Goal: Task Accomplishment & Management: Complete application form

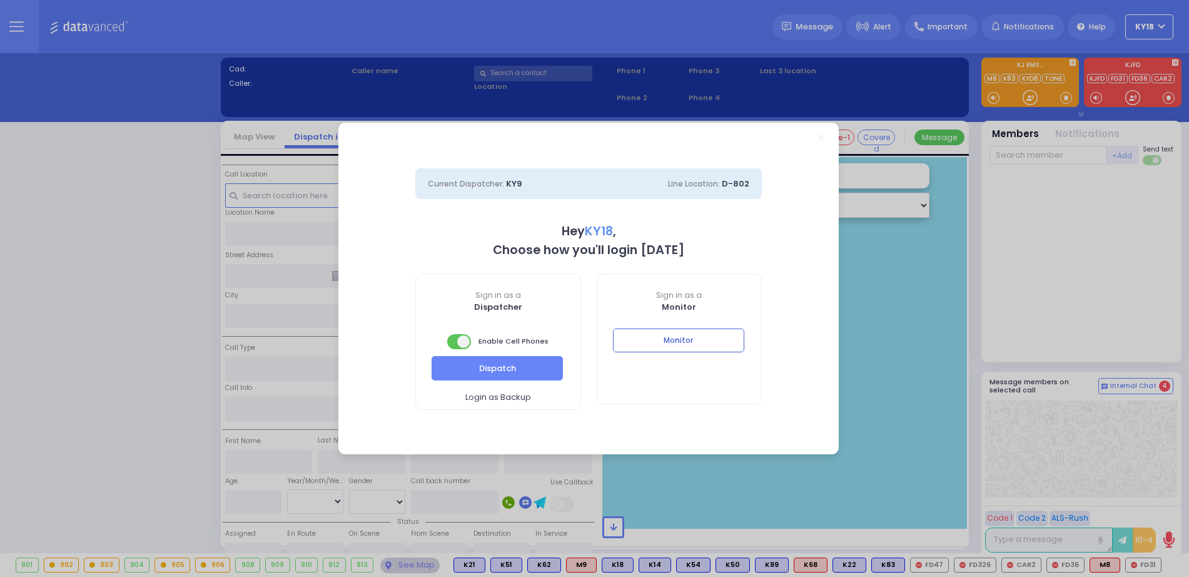
select select "4"
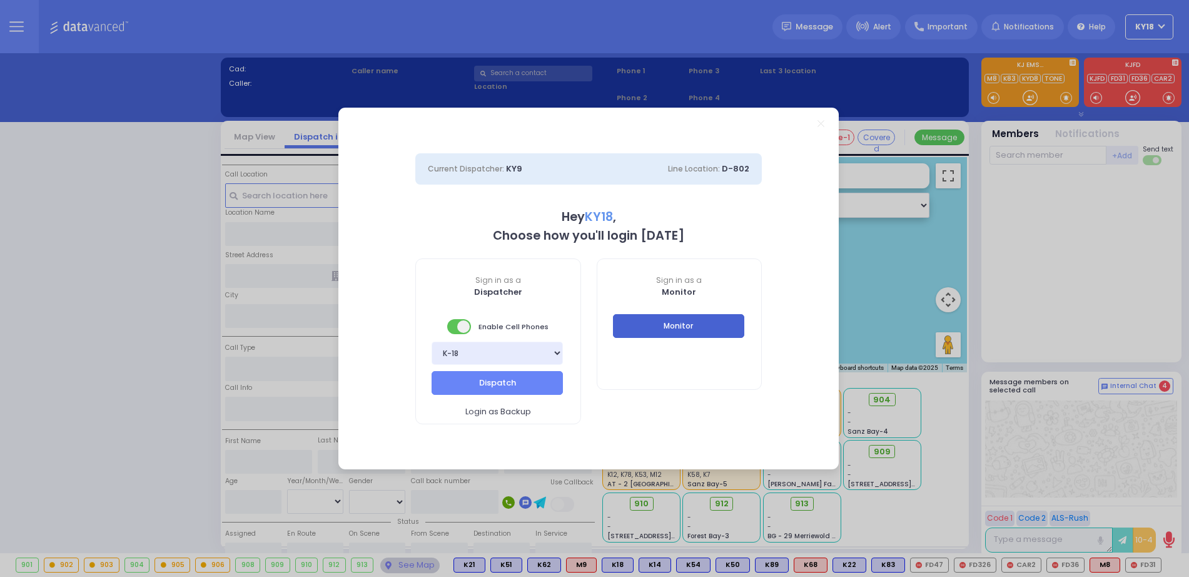
click at [636, 322] on button "Monitor" at bounding box center [678, 326] width 131 height 24
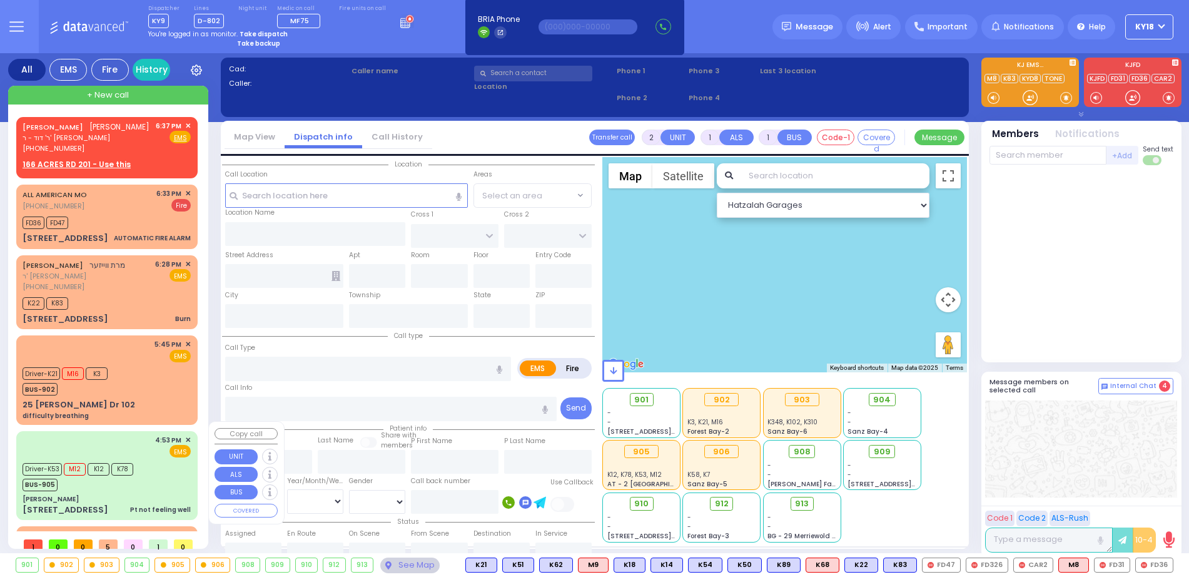
click at [132, 443] on div "4:53 PM ✕ EMS" at bounding box center [107, 446] width 168 height 23
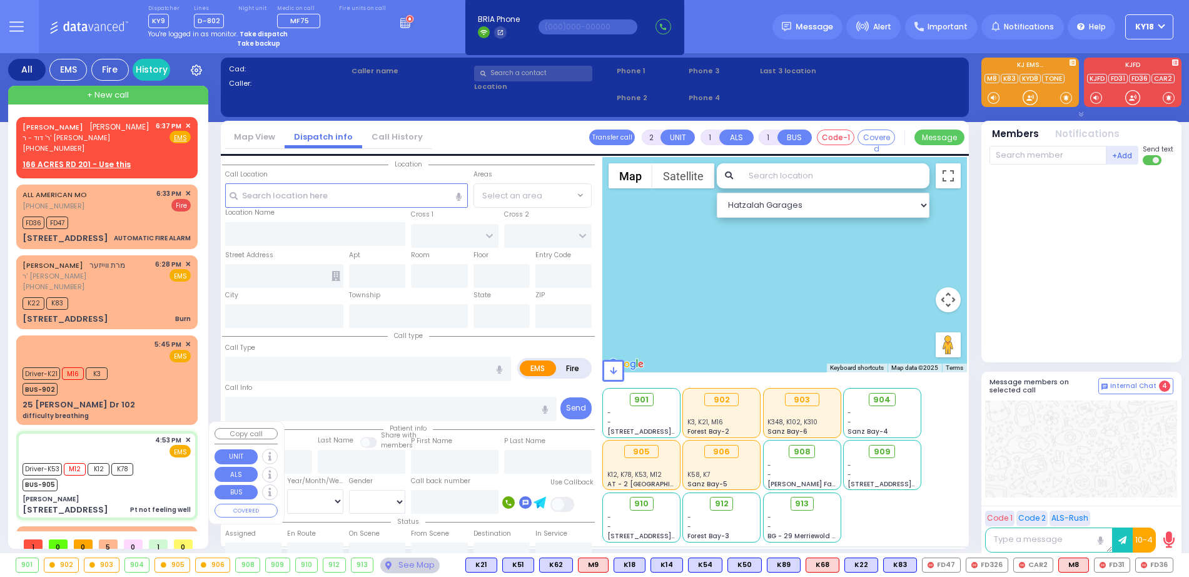
type input "6"
select select
type input "Pt not feeling well"
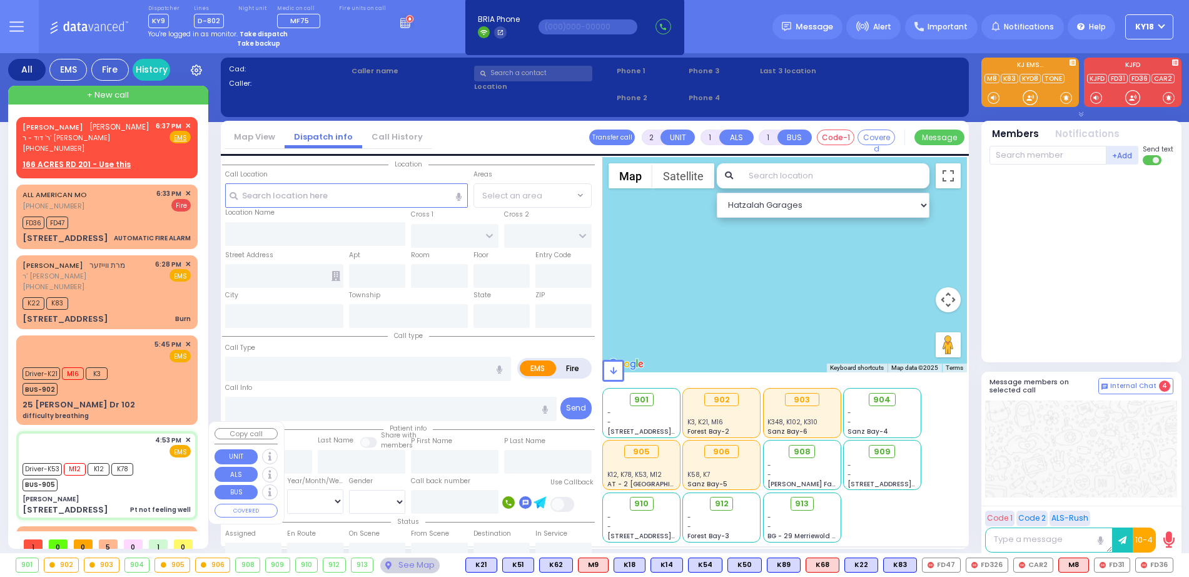
radio input "true"
type input "Rivka"
type input "Schwartz"
type input "69"
select select "Year"
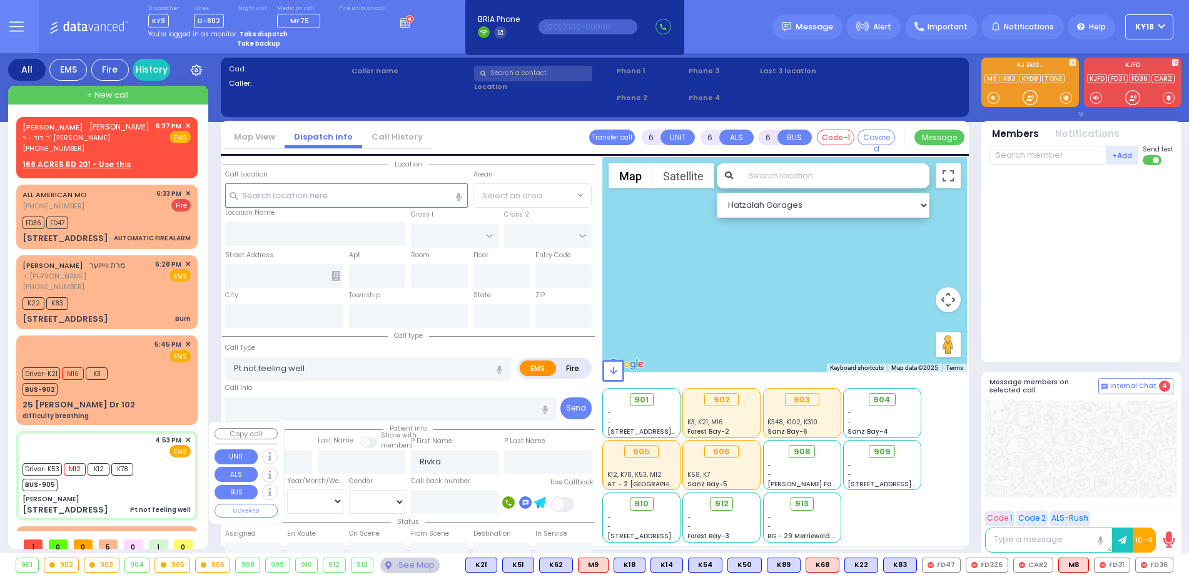
select select "[DEMOGRAPHIC_DATA]"
type input "16:53"
type input "16:55"
type input "16:58"
type input "17:15"
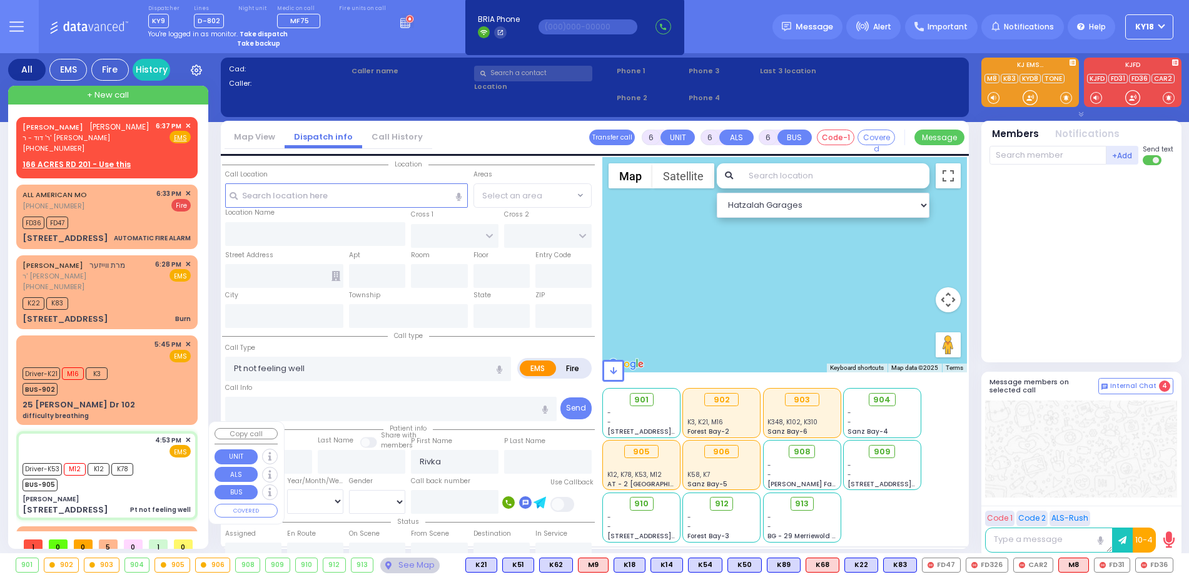
type input "New York Presbyterian Hospital- Columbia Campus"
select select "Hatzalah Garages"
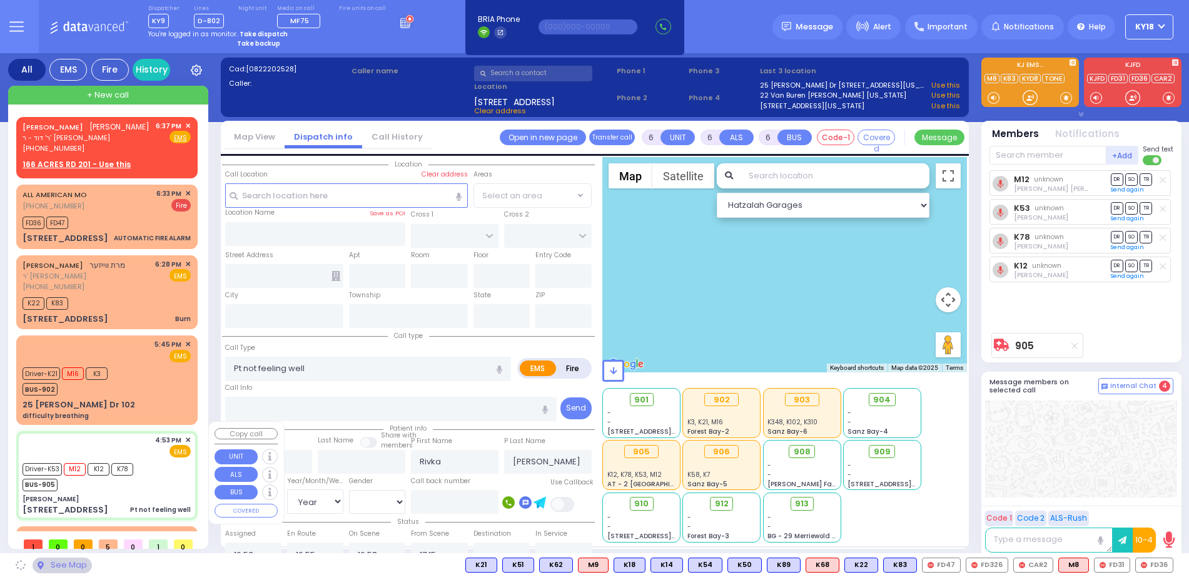
type input "[PERSON_NAME]"
type input "SEVEN SPRINGS MOUNTAIN RD"
type input "PAKSH PL"
type input "1 Nicklesburg Road"
type input "201"
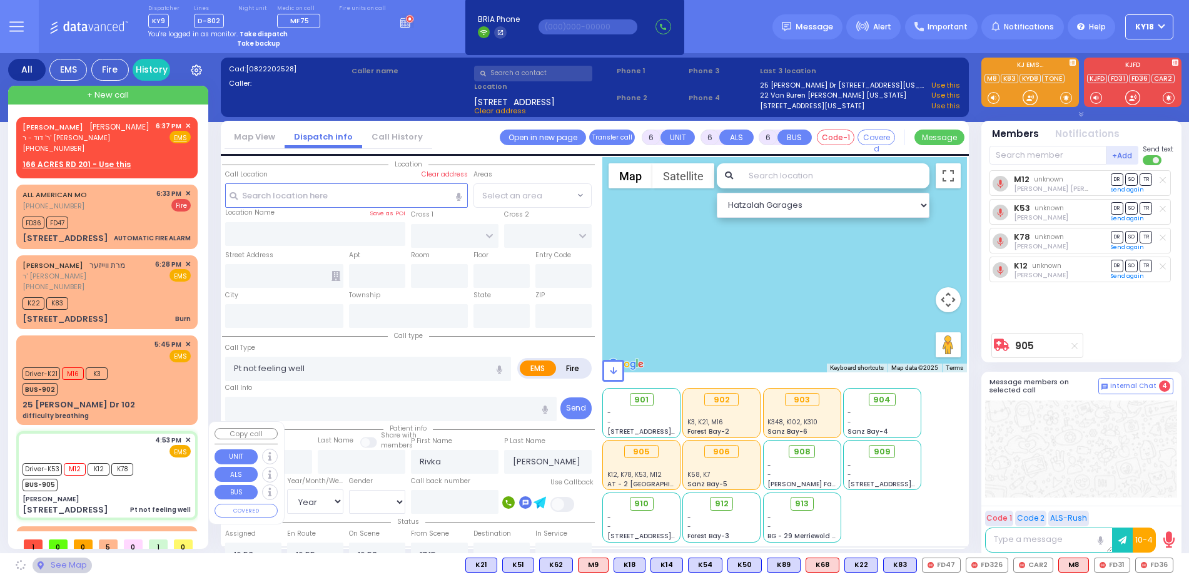
type input "Kiryas Joel"
type input "New York"
type input "10950"
select select "SECTION 5"
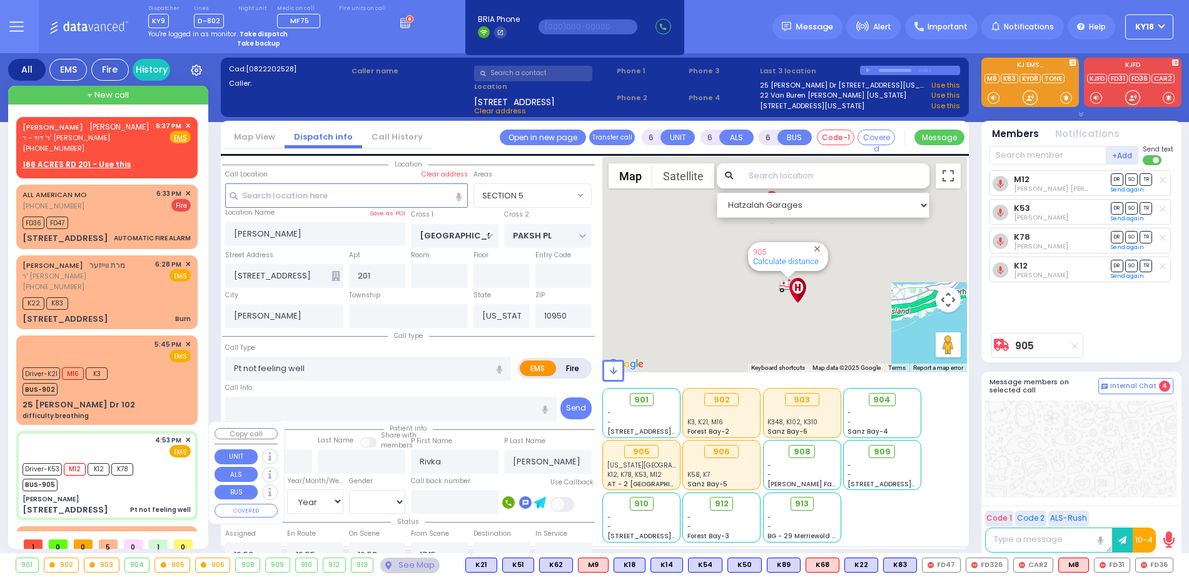
scroll to position [190, 0]
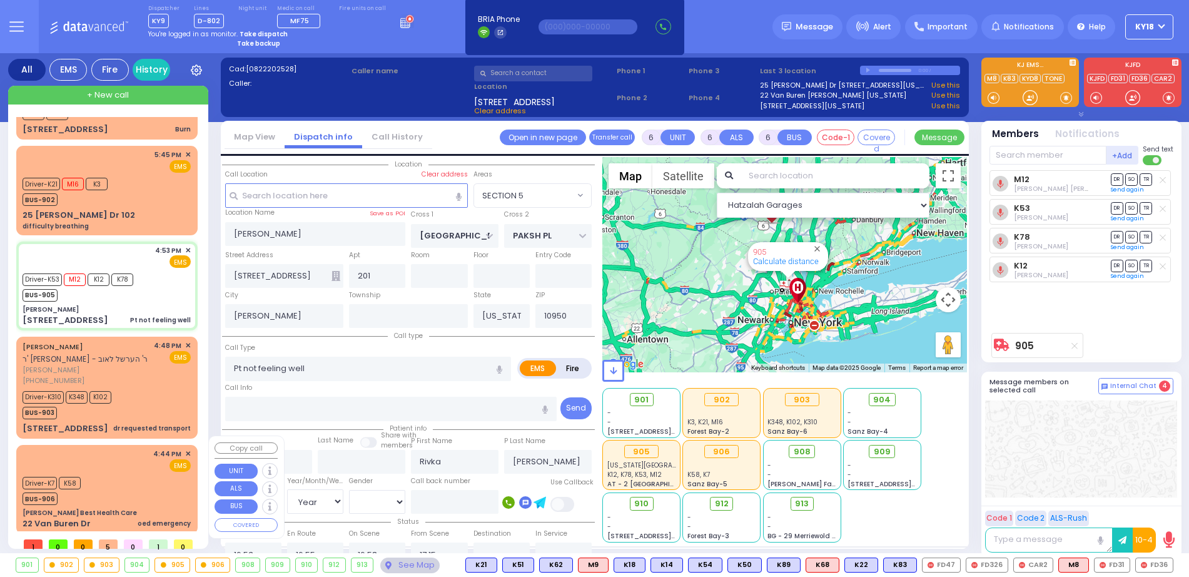
click at [151, 477] on div "Driver-K7 K58 BUS-906" at bounding box center [107, 488] width 168 height 31
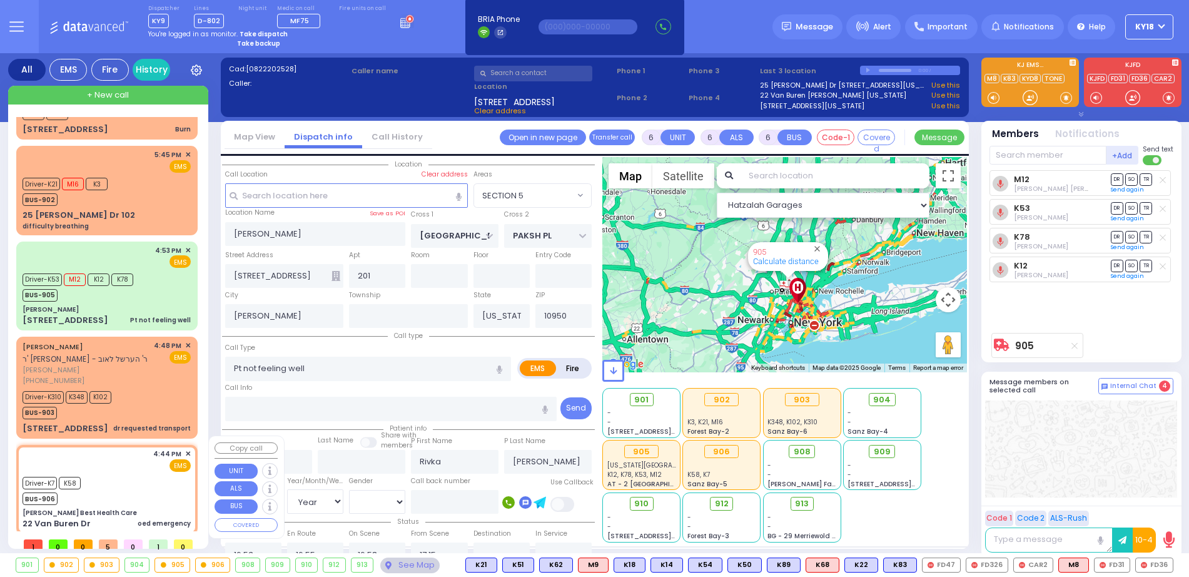
select select
type input "oed emergency"
radio input "true"
type input "Yitzy"
type input "Fried"
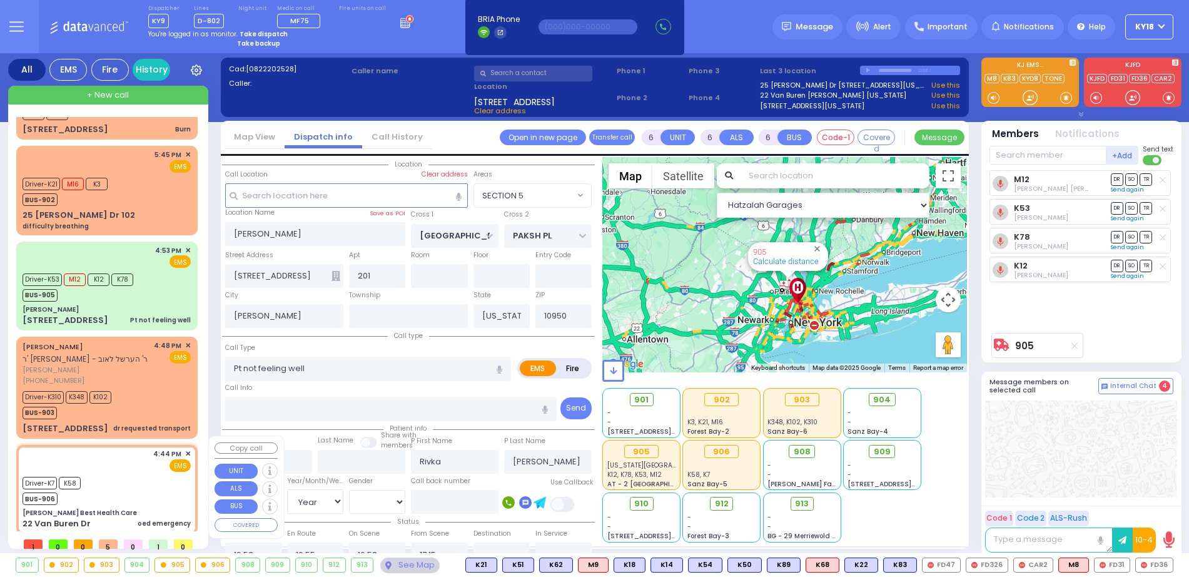
type input "2"
select select "Month"
select select "[DEMOGRAPHIC_DATA]"
type input "16:44"
type input "16:45"
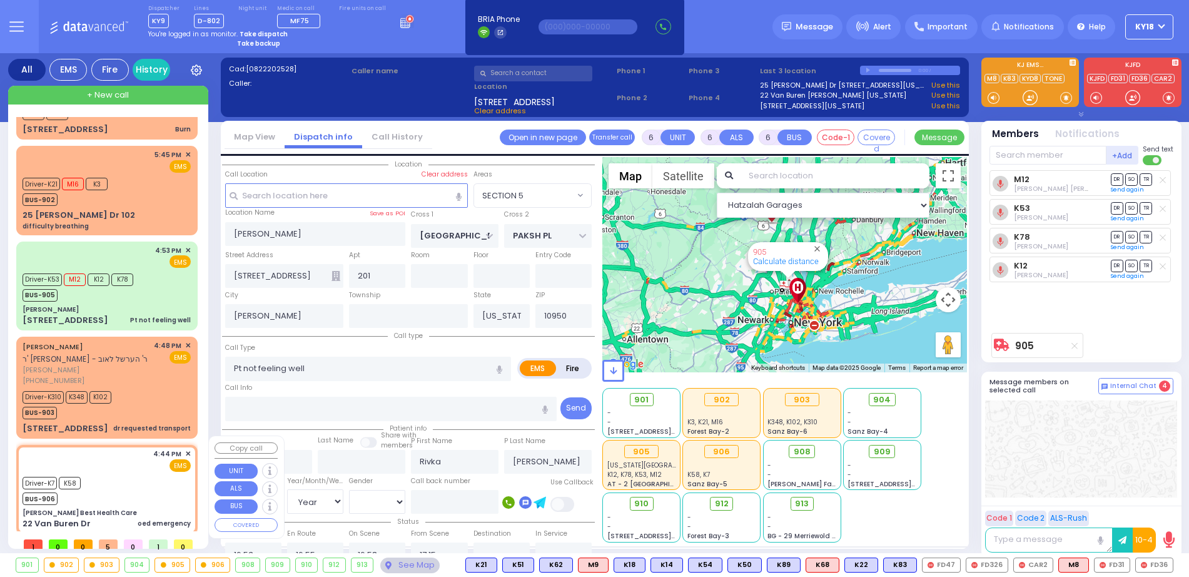
type input "16:50"
type input "17:10"
type input "New York Presbyterian Hospital- Columbia Campus 622, West 168th Street New York…"
select select "Hatzalah Garages"
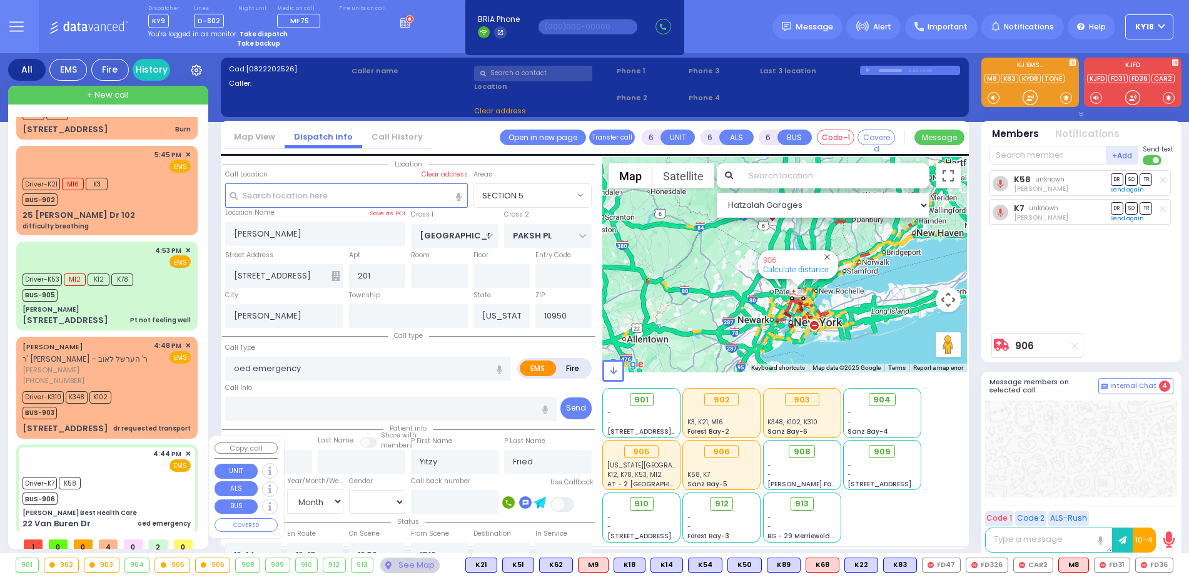
type input "[PERSON_NAME] Best Health Care"
type input "SHINEV COURT"
type input "QUICKWAY RD"
type input "22 Van Buren Dr"
type input "Monroe"
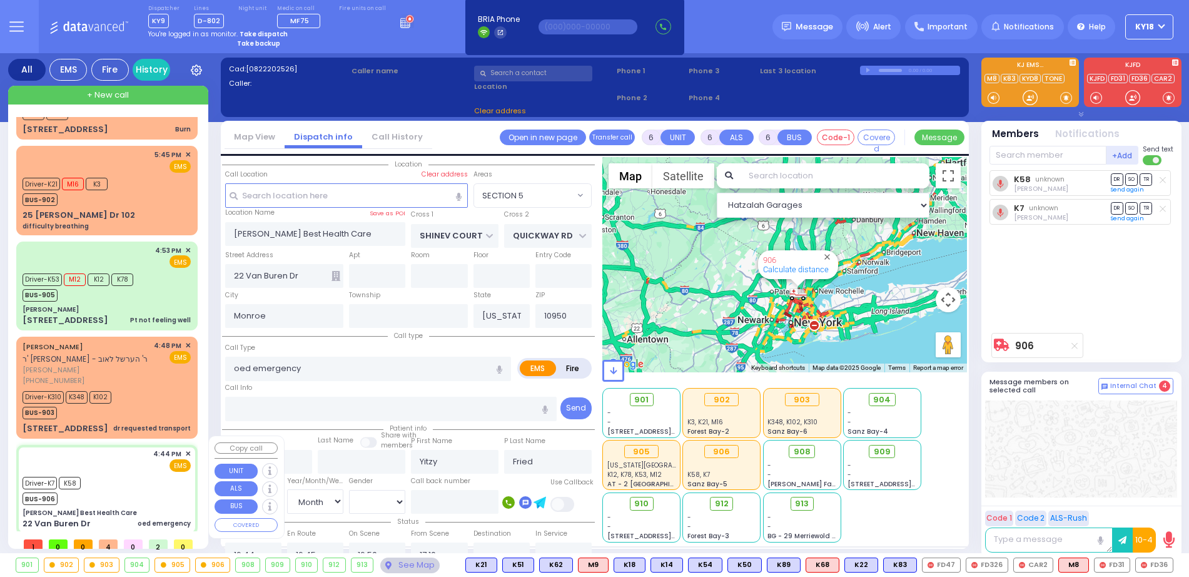
select select
radio input "true"
select select "Month"
select select "[DEMOGRAPHIC_DATA]"
select select "SECTION 1"
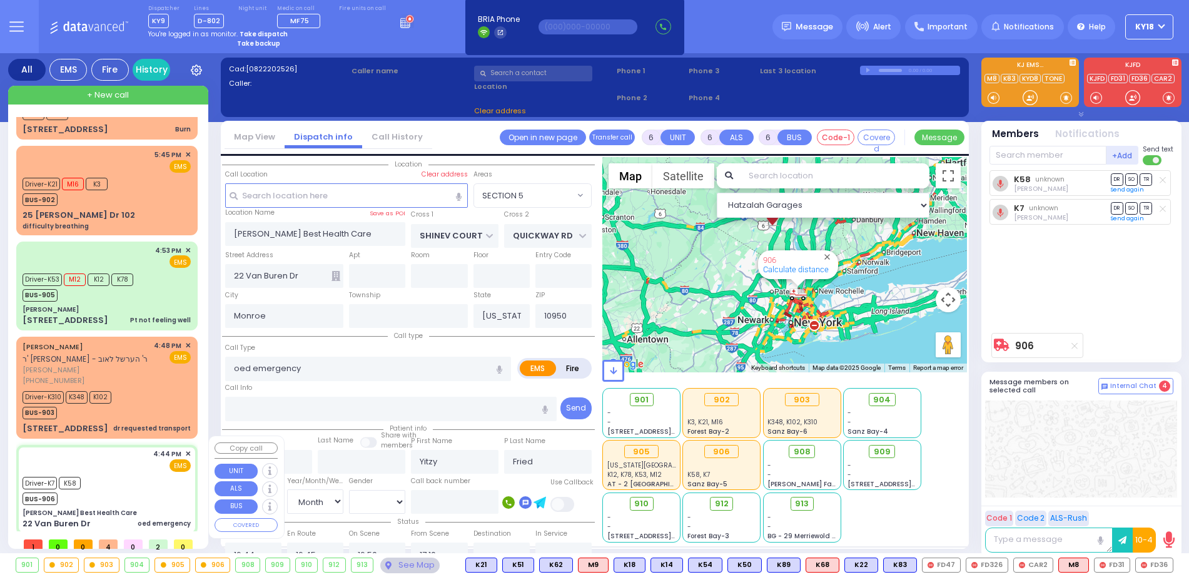
select select "Hatzalah Garages"
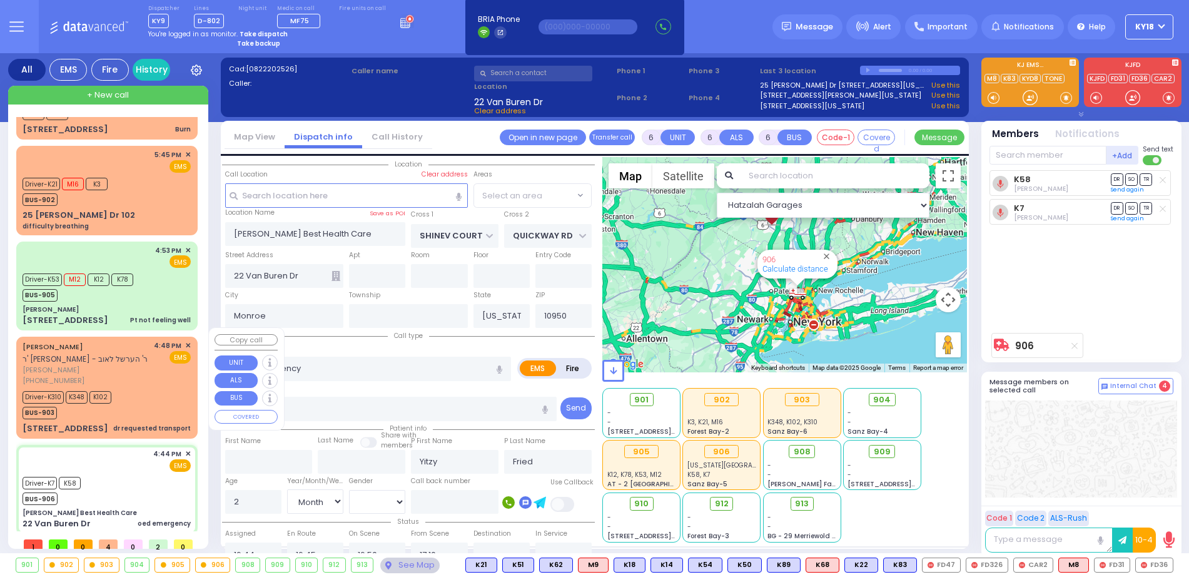
select select "SECTION 1"
click at [136, 405] on div "Driver-K310 K348 K102 BUS-903" at bounding box center [107, 403] width 168 height 31
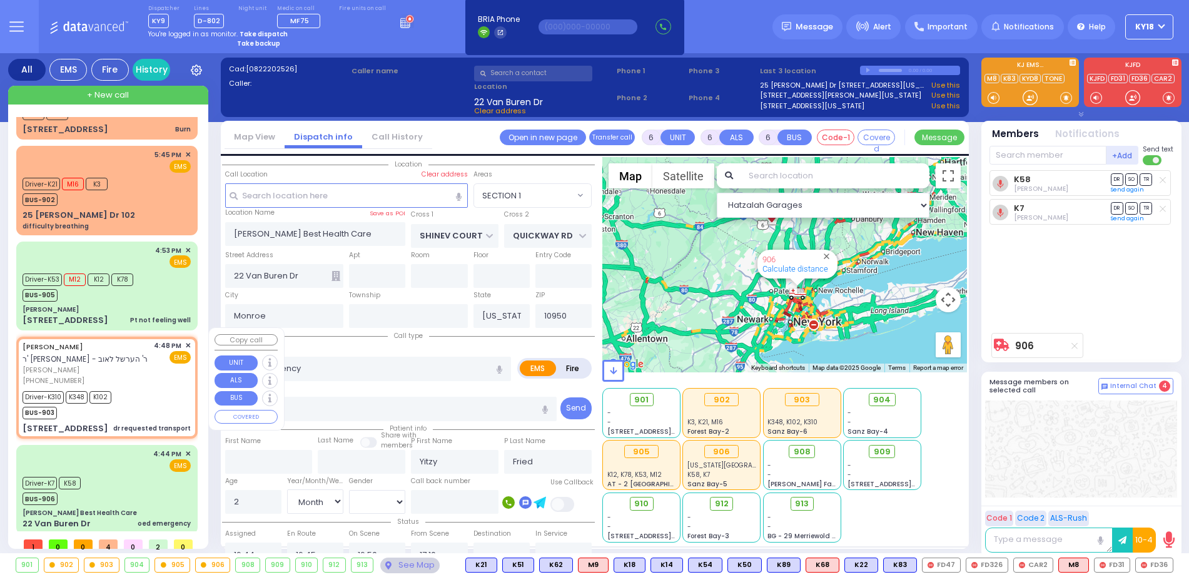
select select
type input "dr requested transport"
radio input "true"
type input "NUCHEM"
type input "BINIK"
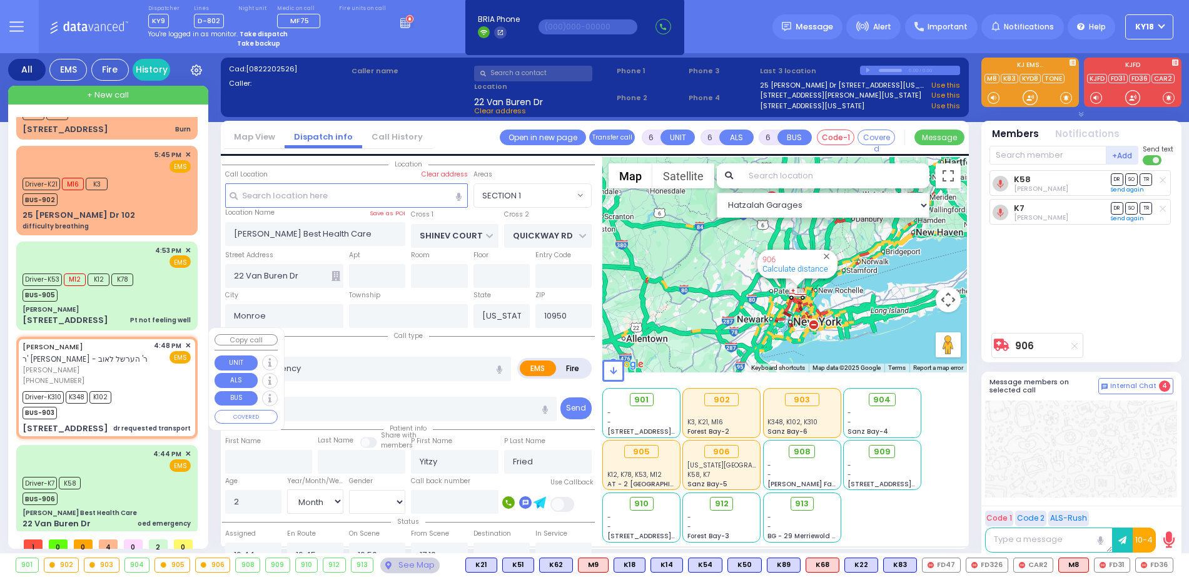
type input "Nachum"
type input "Binik"
type input "66"
select select "Year"
select select "[DEMOGRAPHIC_DATA]"
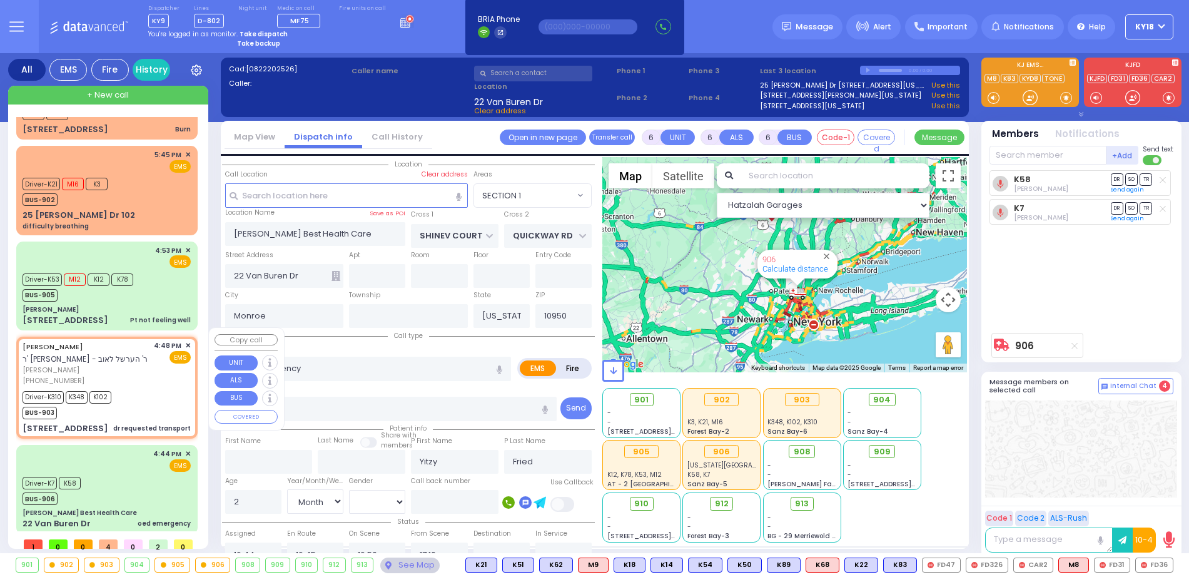
type input "16:48"
type input "16:51"
type input "16:53"
type input "17:05"
type input "18:15"
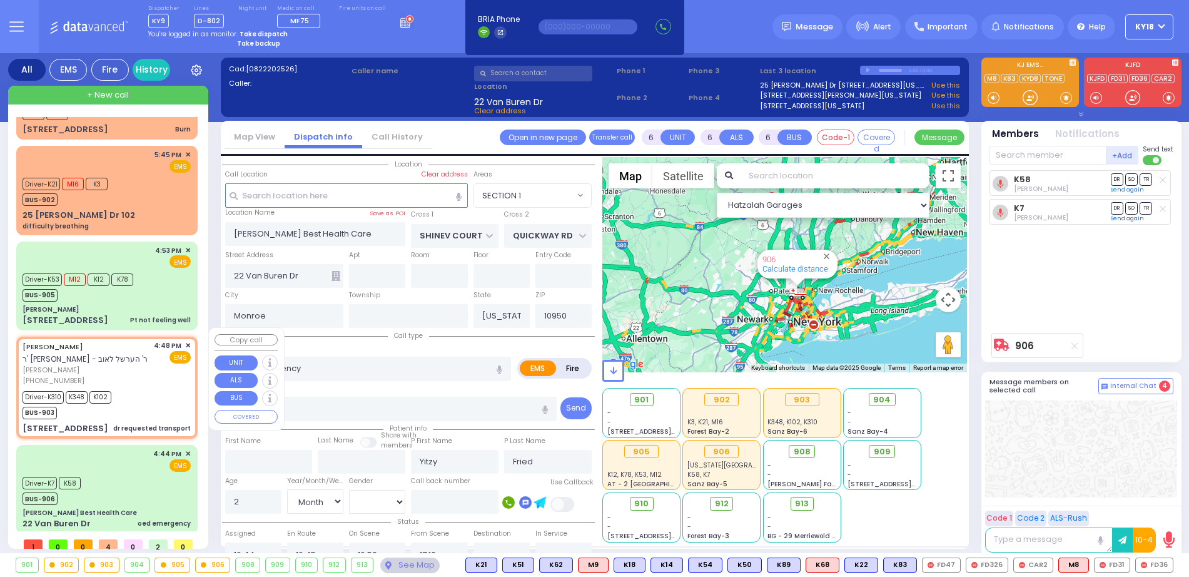
type input "18:45"
type input "New York Presbyterian Weill Cornell Medical Center"
select select "Hatzalah Garages"
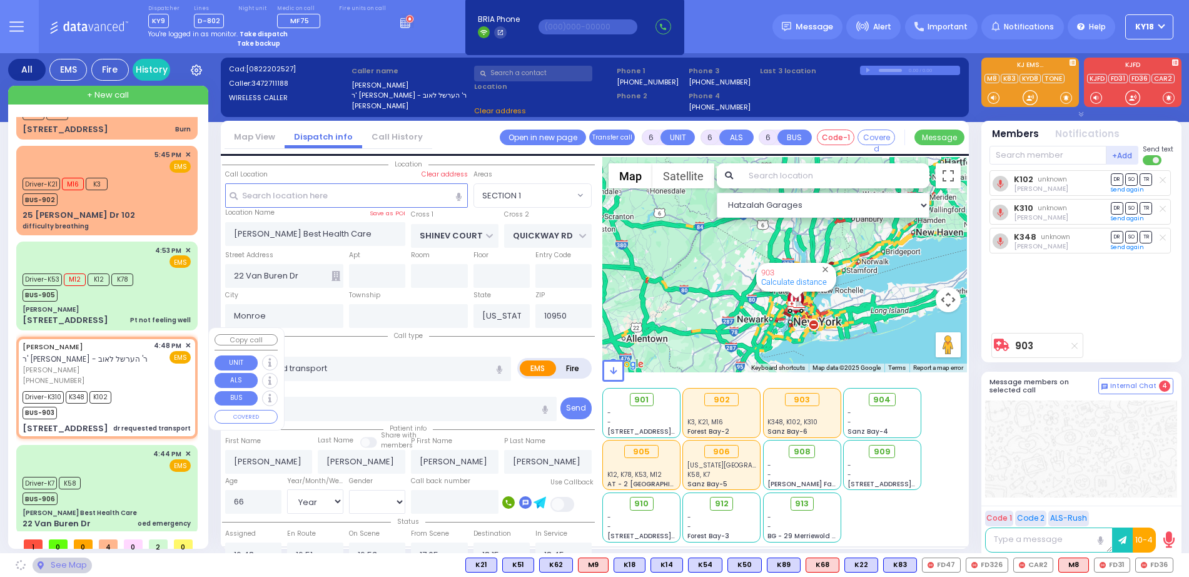
type input "SEVEN SPRINGS MOUNTAIN RD"
type input "VOLOVA RD"
type input "27 MOUNTAIN RD"
type input "101"
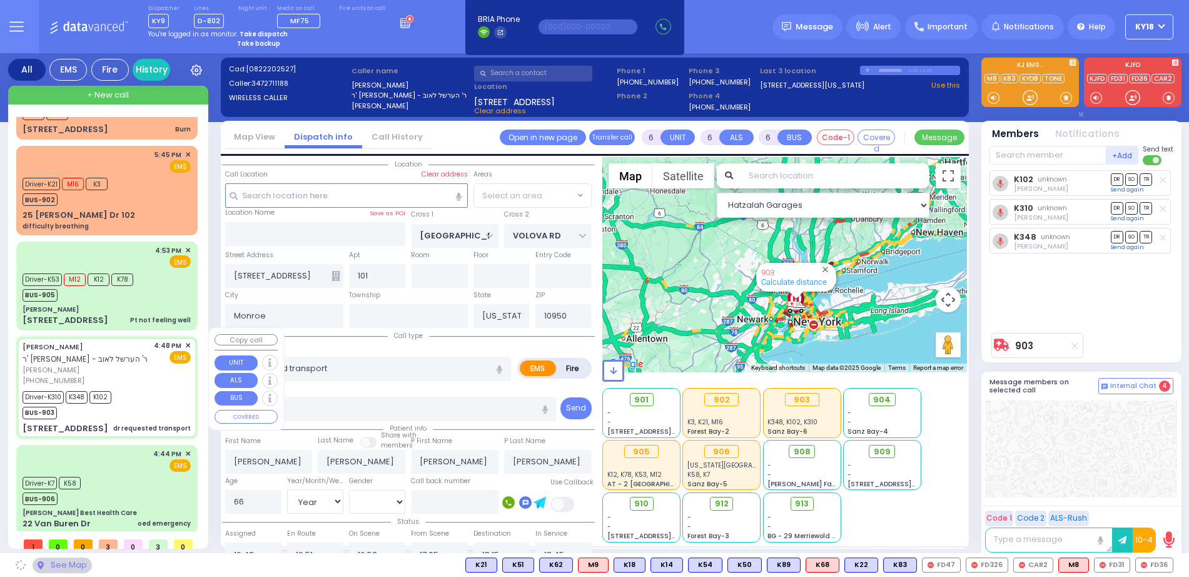
select select
radio input "true"
select select "Year"
select select "[DEMOGRAPHIC_DATA]"
select select
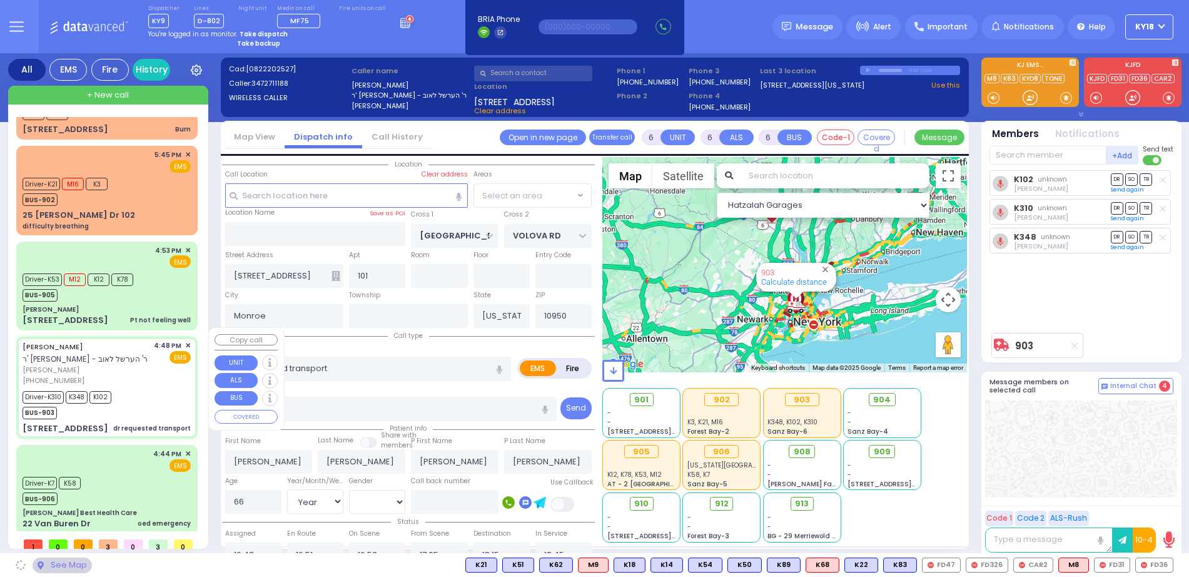
select select "Hatzalah Garages"
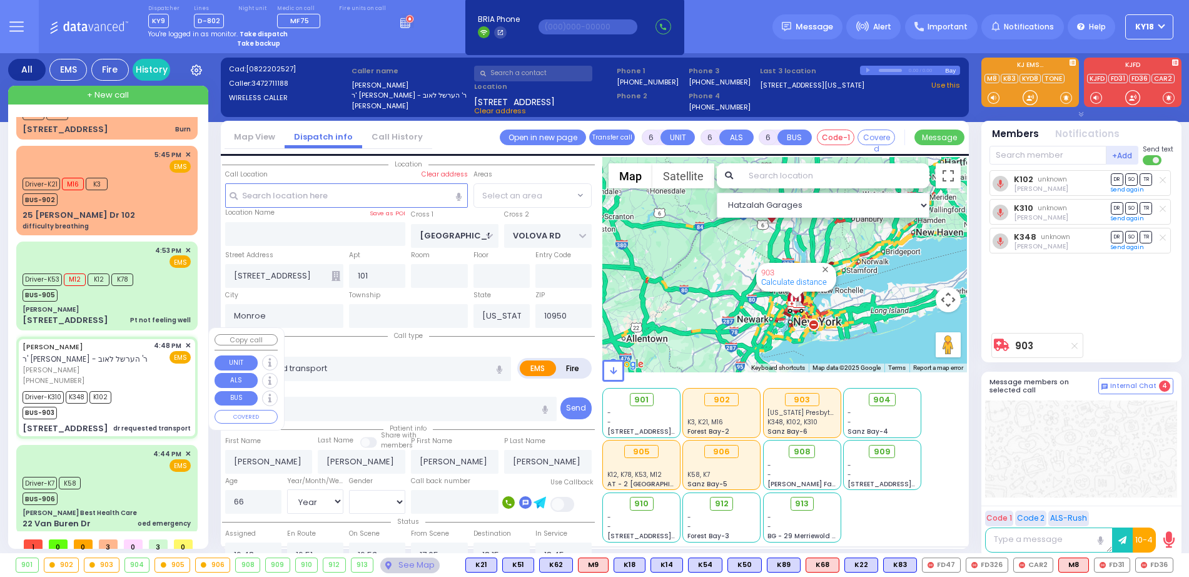
select select "SECTION 5"
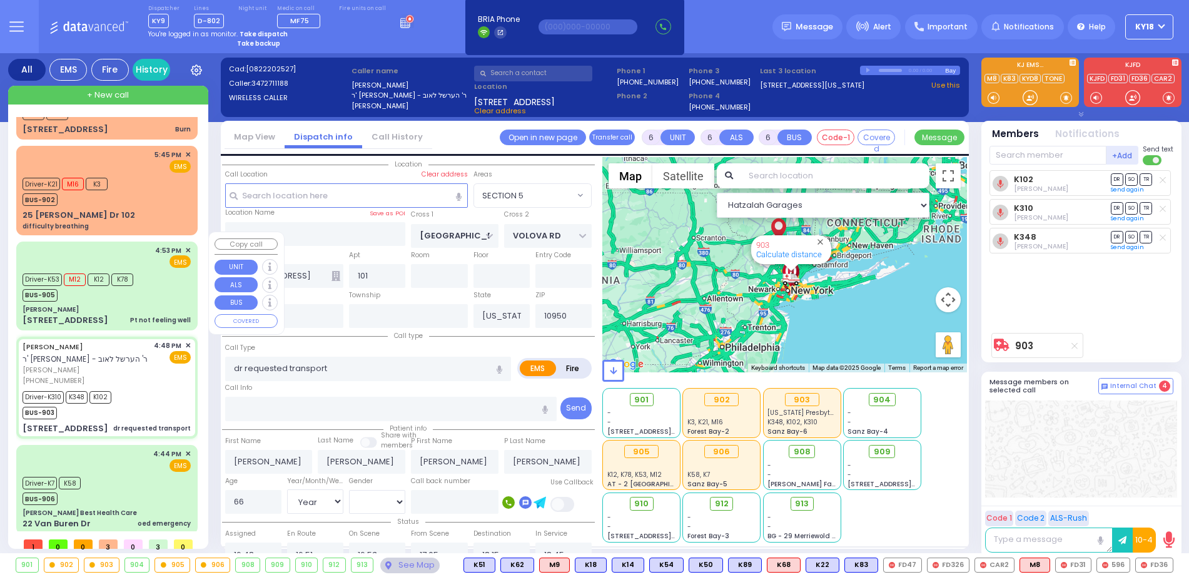
click at [149, 315] on div "Pt not feeling well" at bounding box center [160, 319] width 61 height 9
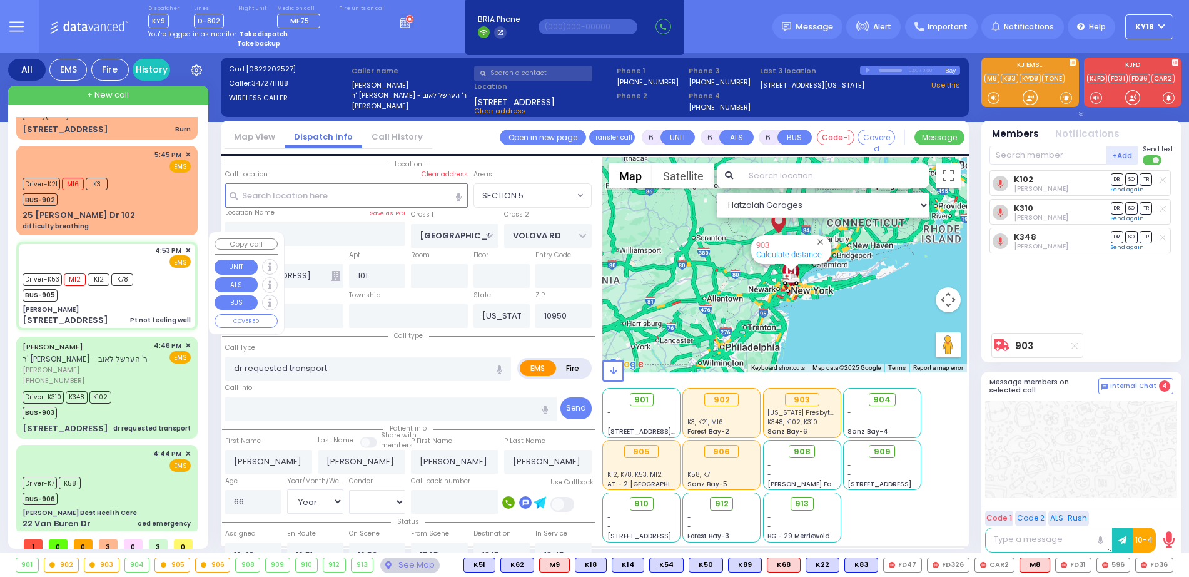
select select
type input "Pt not feeling well"
radio input "true"
type input "Rivka"
type input "Schwartz"
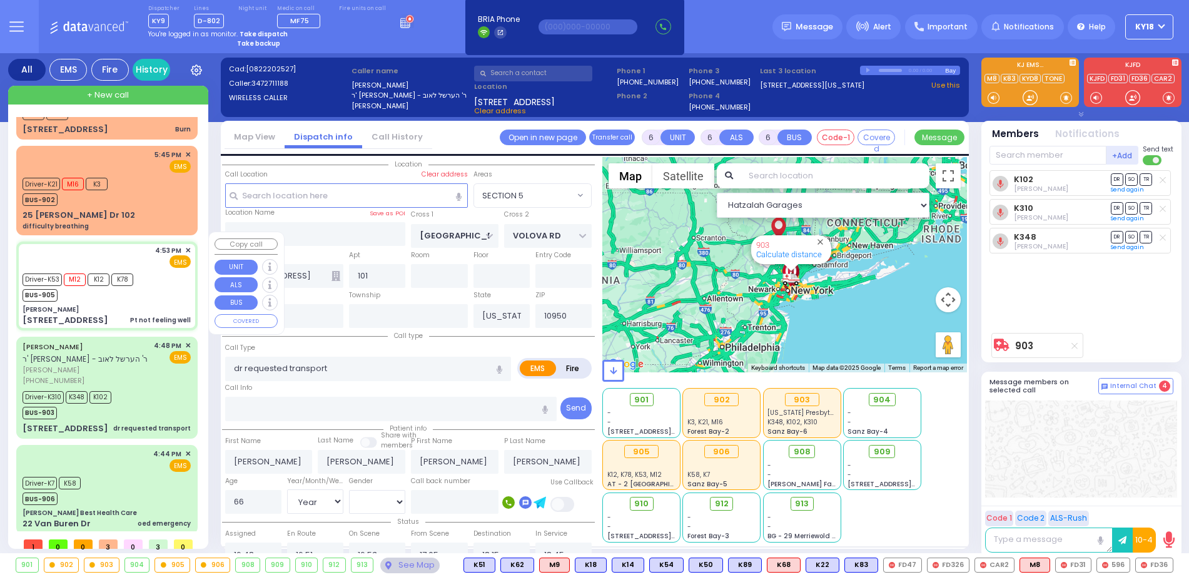
type input "69"
select select "Year"
select select "[DEMOGRAPHIC_DATA]"
type input "16:53"
type input "16:55"
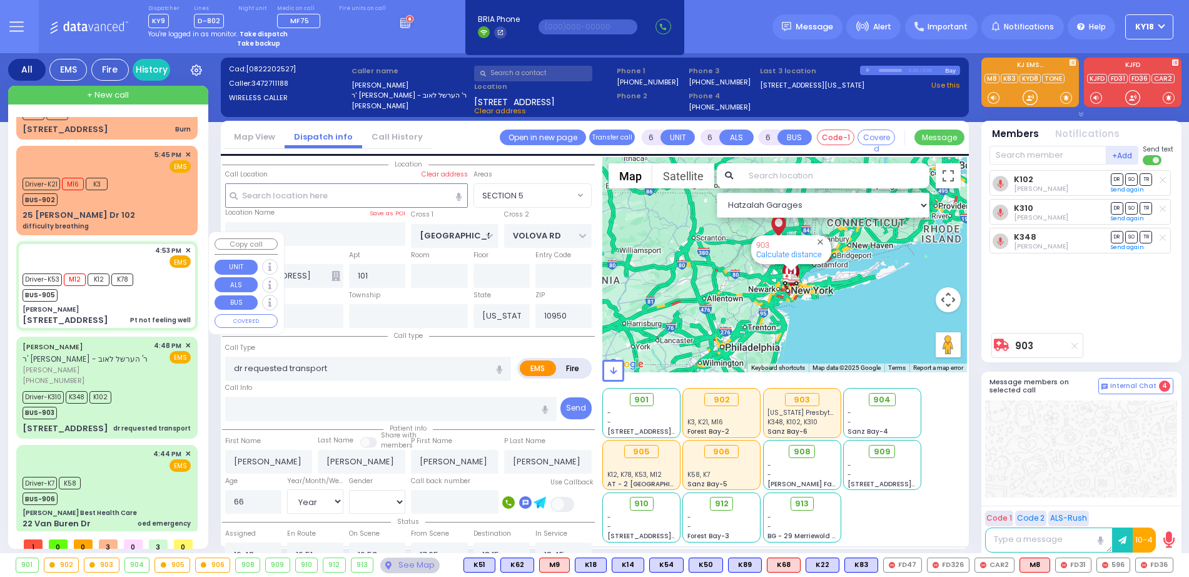
type input "16:58"
type input "17:15"
type input "New York Presbyterian Hospital- Columbia Campus"
select select "Hatzalah Garages"
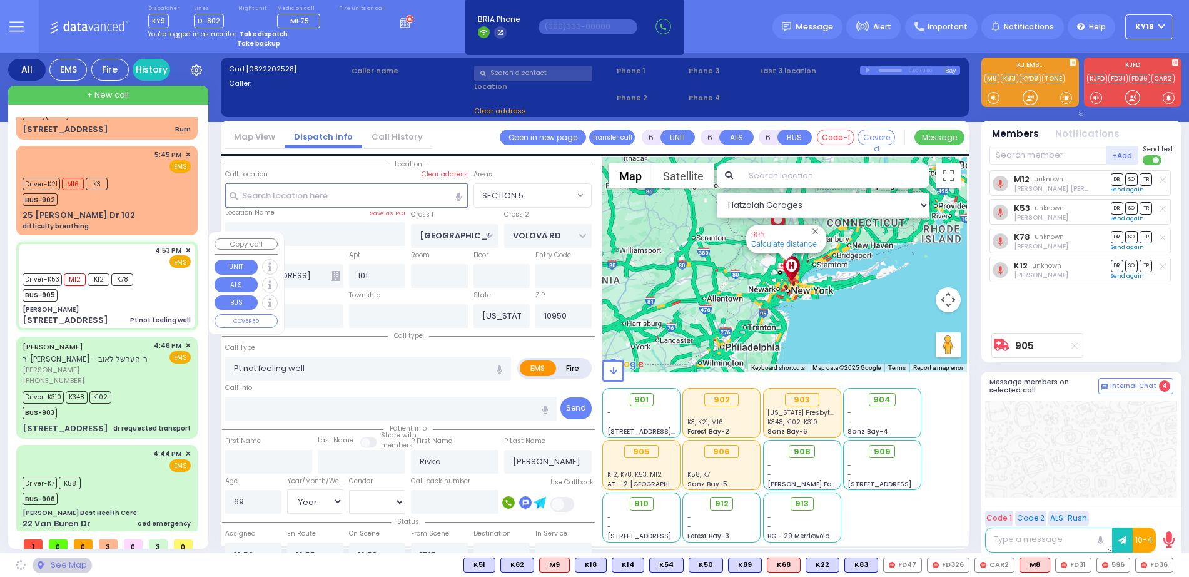
type input "[PERSON_NAME]"
type input "PAKSH PL"
type input "1 Nicklesburg Road"
type input "201"
type input "Kiryas Joel"
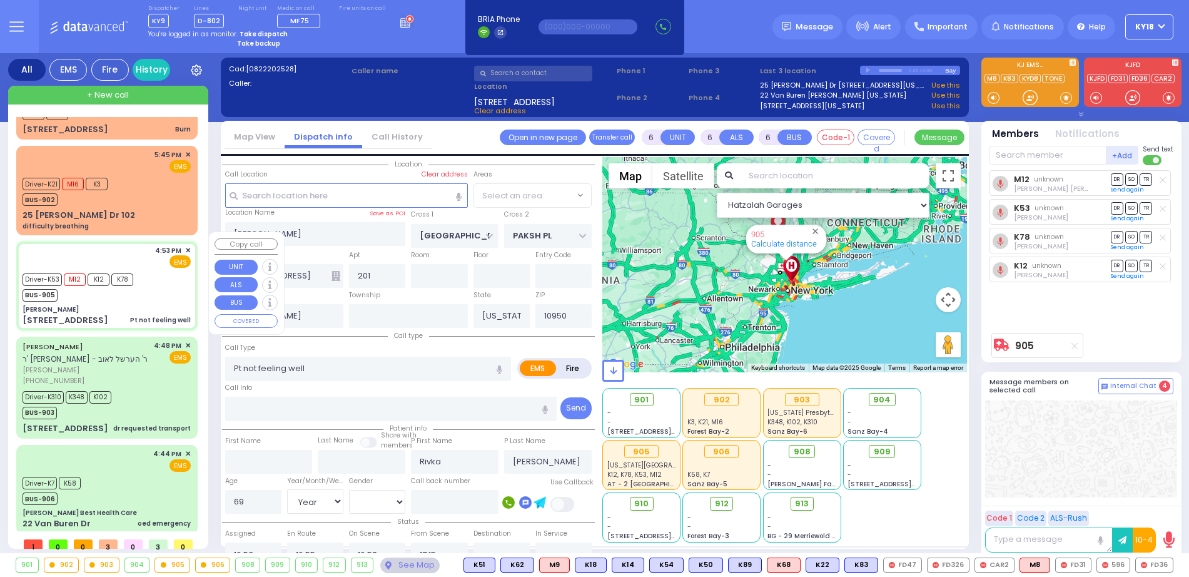
select select "SECTION 5"
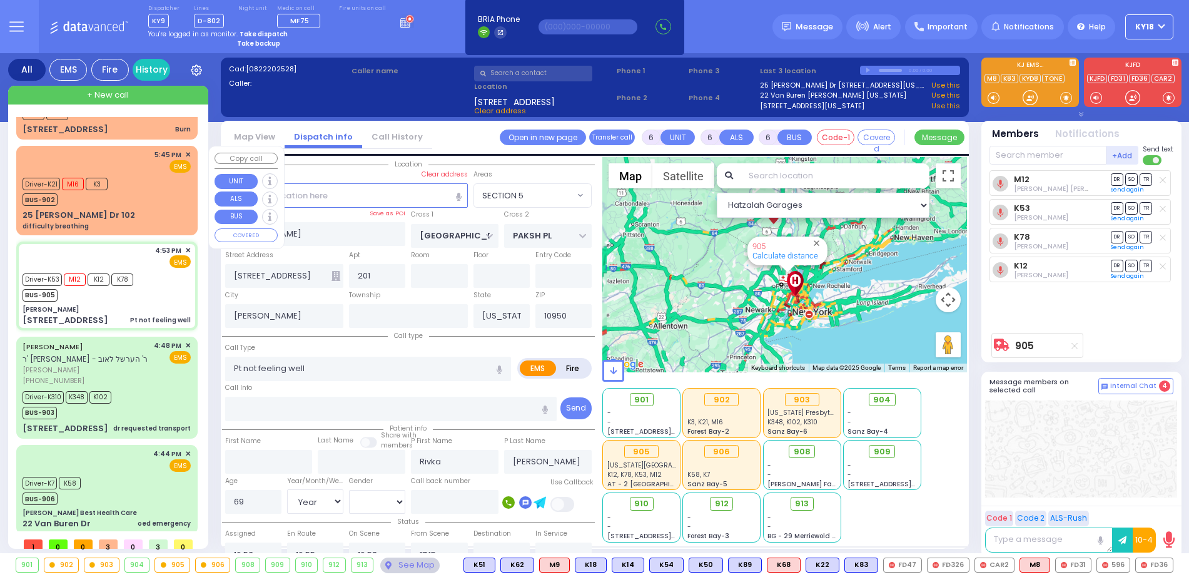
click at [144, 190] on div "Driver-K21 M16 K3 BUS-902" at bounding box center [107, 190] width 168 height 31
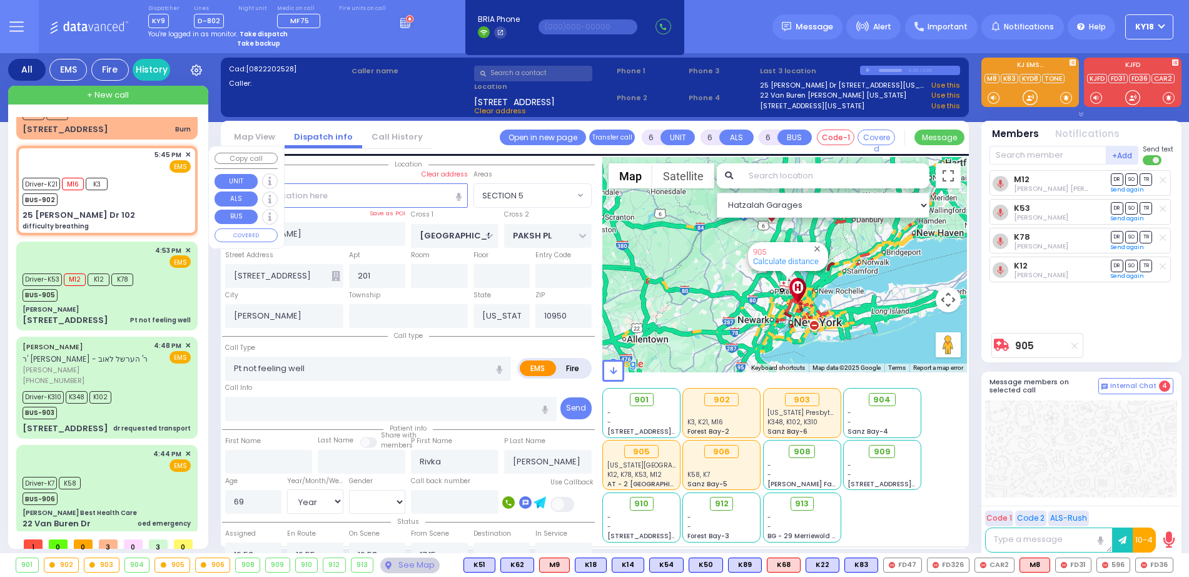
select select
type input "difficulty breathing"
radio input "true"
type input "Yishai"
type input "Friedrich"
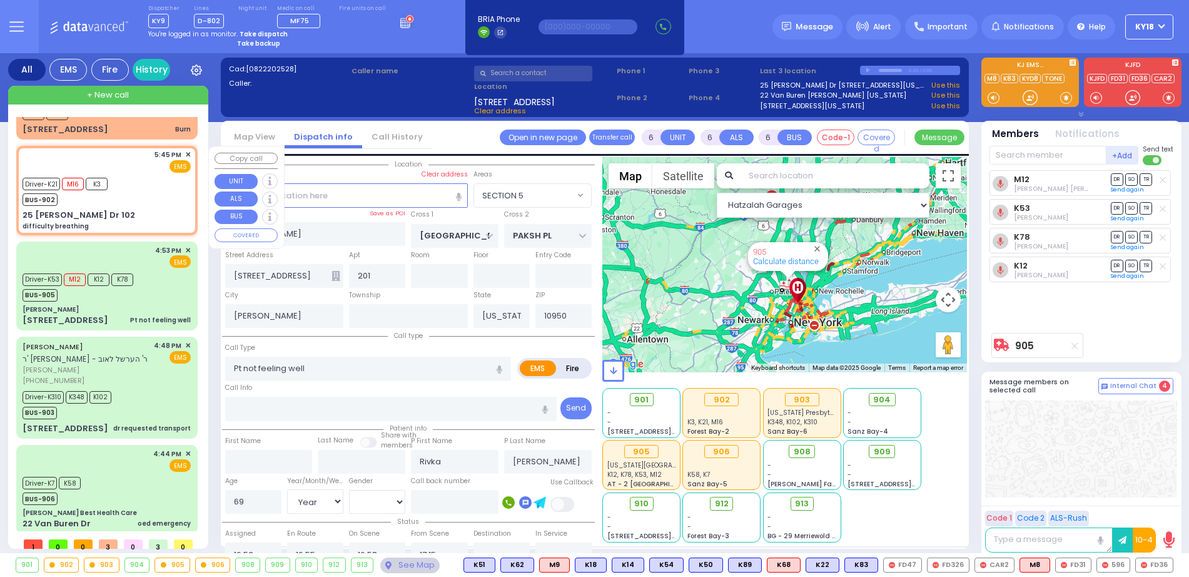
type input "2"
select select "Month"
select select "[DEMOGRAPHIC_DATA]"
type input "17:45"
type input "17:46"
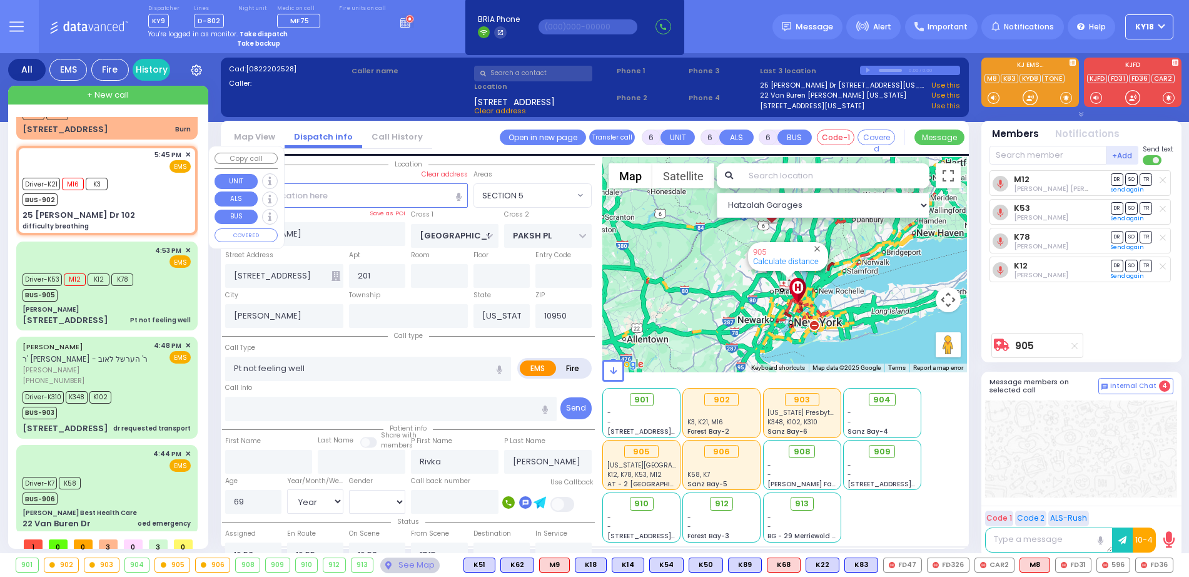
type input "17:49"
type input "18:00"
select select "Hatzalah Garages"
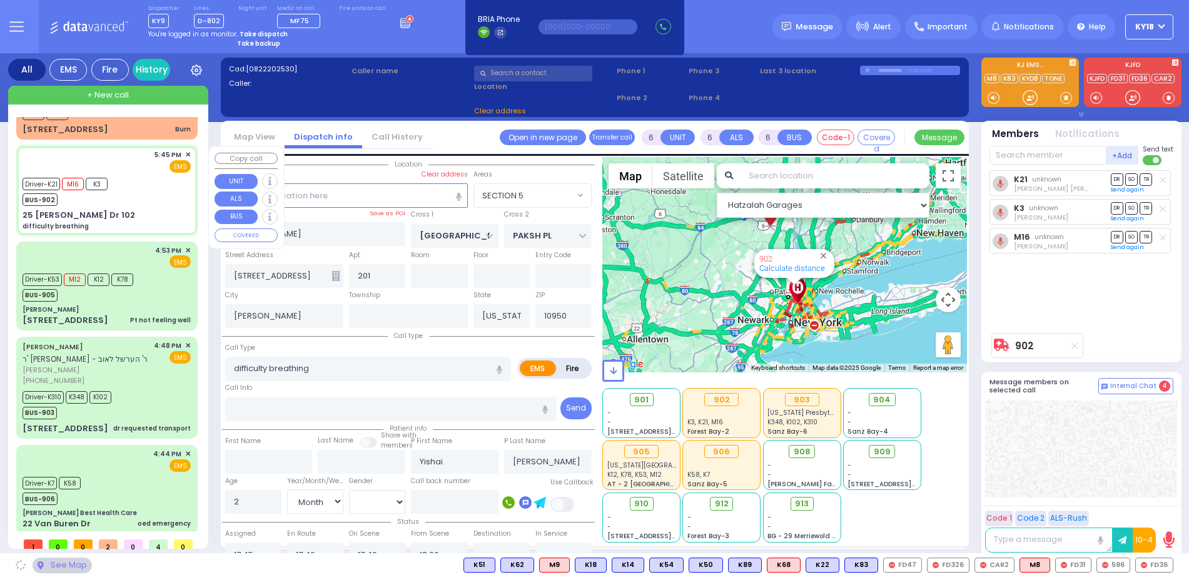
select select
radio input "true"
select select "Month"
select select "[DEMOGRAPHIC_DATA]"
type input "GETZIL BERGER BLVD"
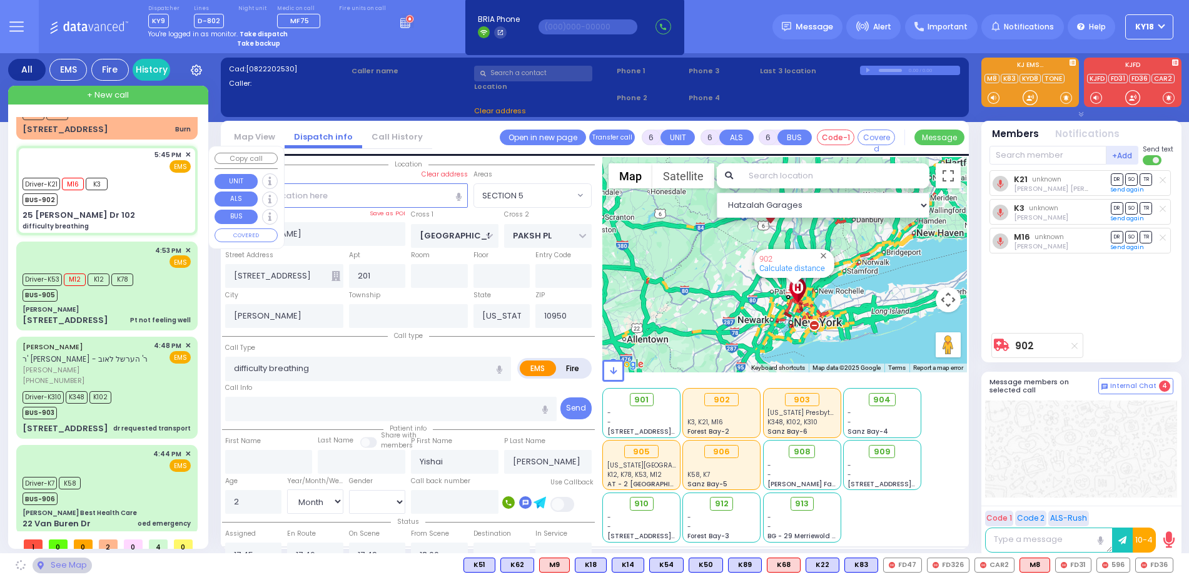
type input "ACRES RD"
type input "25 Israel Zupnik Dr"
type input "102"
type input "Monroe"
select select "Hatzalah Garages"
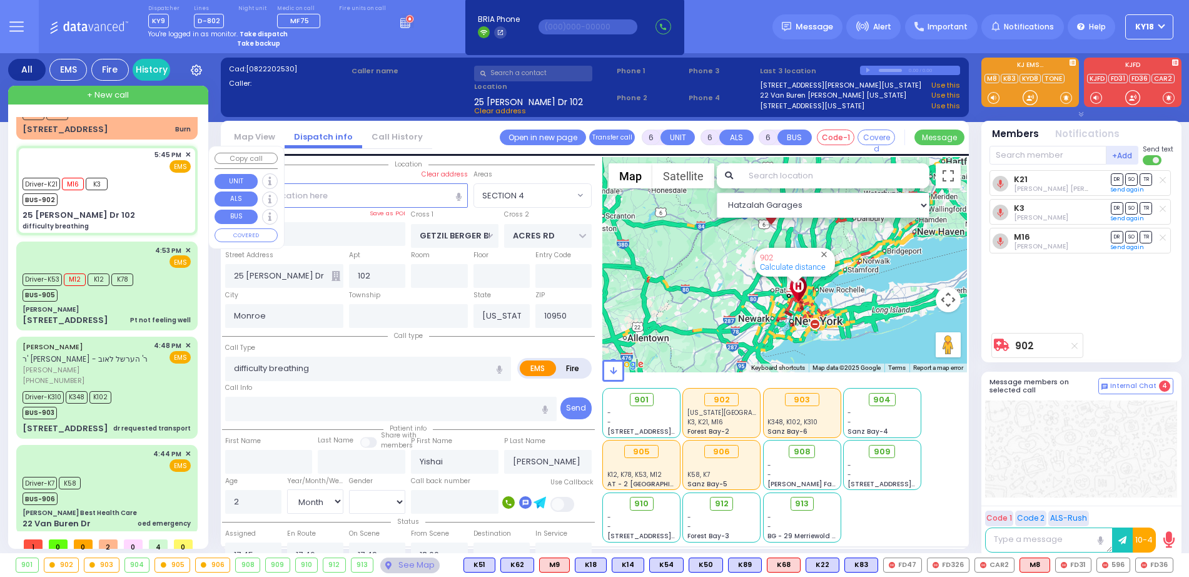
select select "SECTION 4"
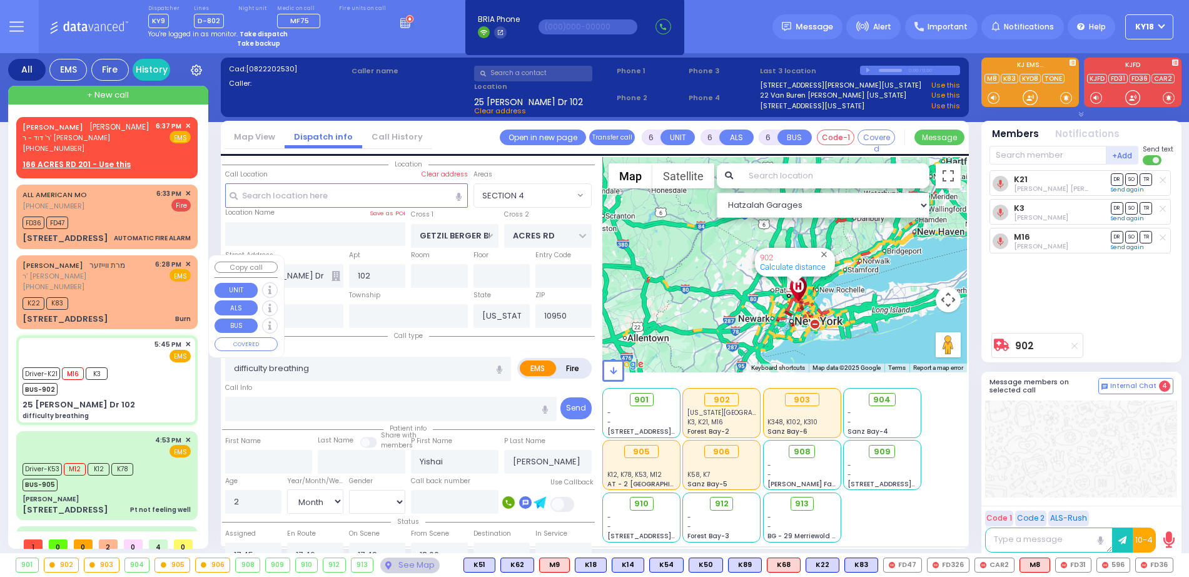
click at [119, 308] on div "K22 K83" at bounding box center [107, 302] width 168 height 16
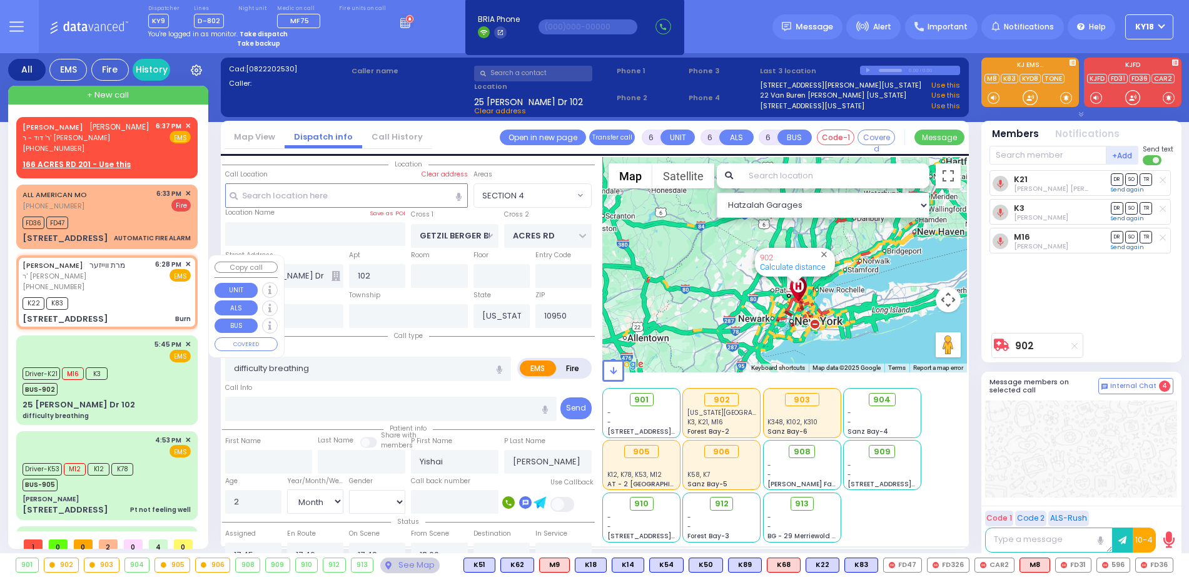
click at [119, 308] on div "K22 K83" at bounding box center [107, 302] width 168 height 16
type input "3"
type input "0"
select select
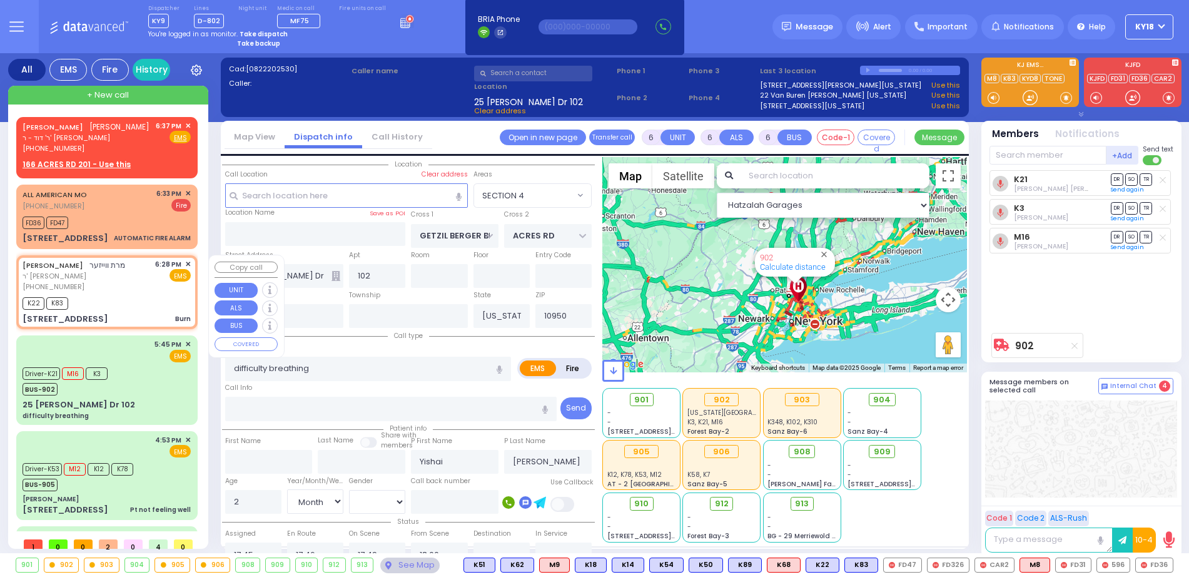
type input "Burn"
radio input "true"
type input "MRS."
type input "WEISER"
type input "8"
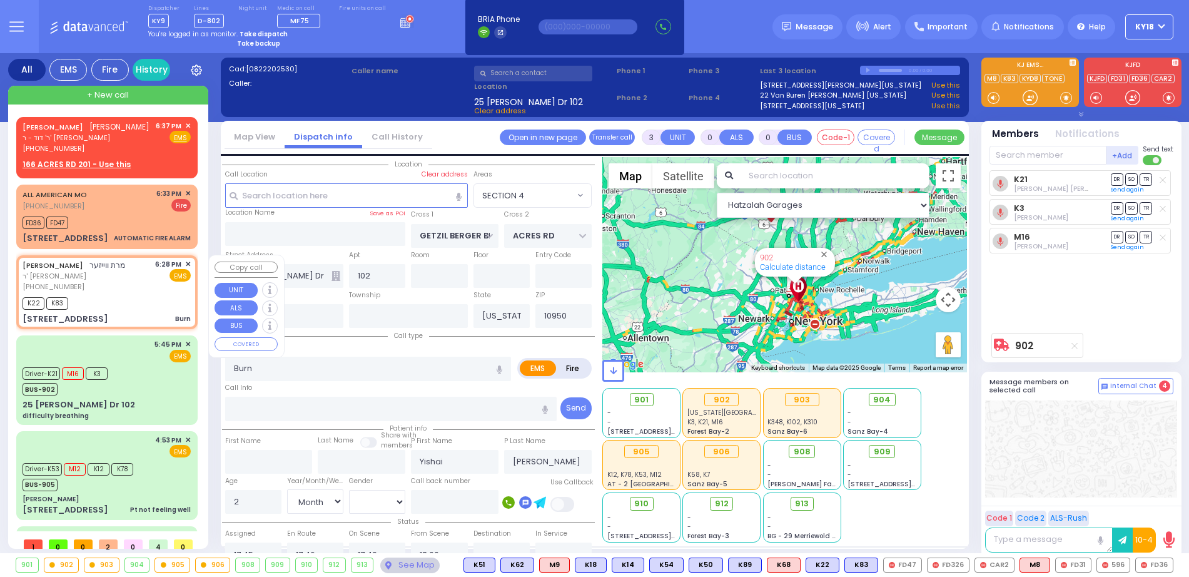
select select "Year"
select select "[DEMOGRAPHIC_DATA]"
type input "18:28"
type input "18:29"
select select "Hatzalah Garages"
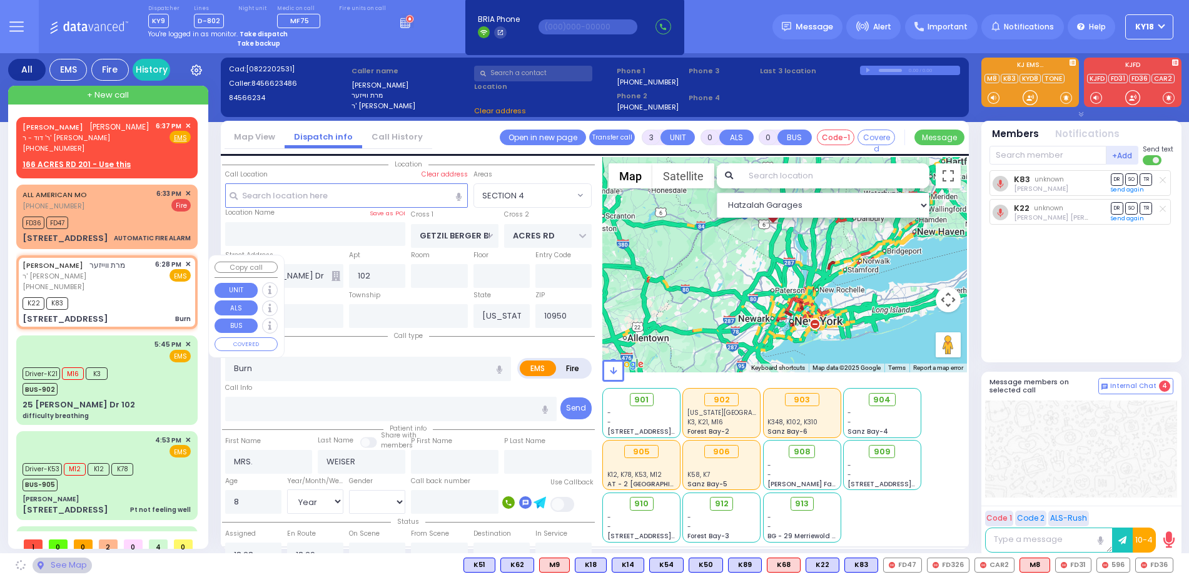
type input "HAYES COURT"
type input "FILLMORE COURT"
type input "14 FILLMORE CT"
type input "312"
select select
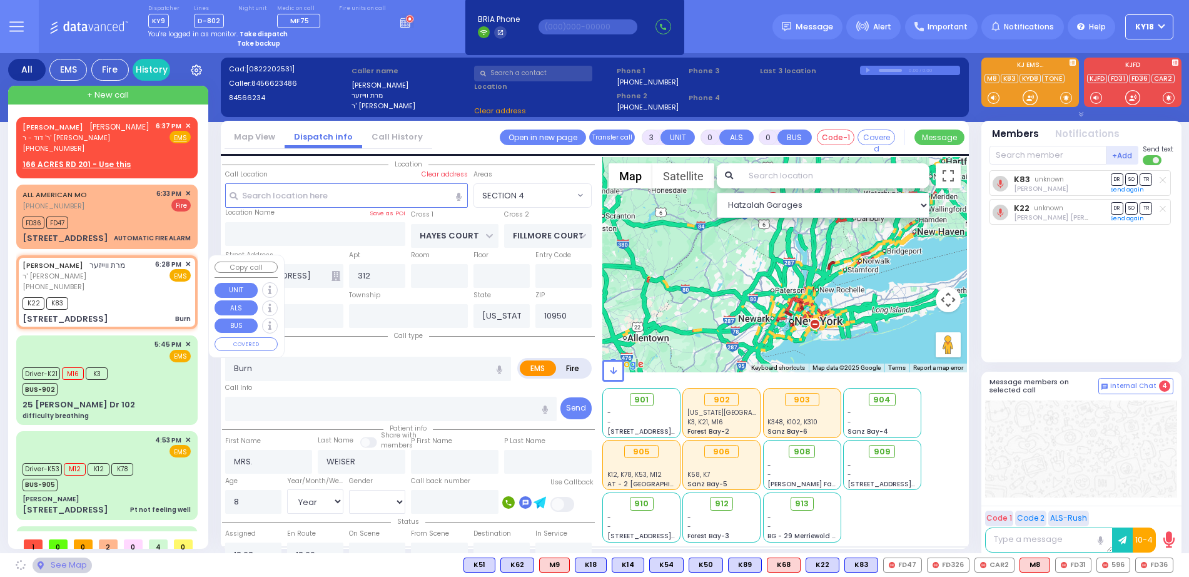
radio input "true"
select select "Year"
select select "[DEMOGRAPHIC_DATA]"
select select "Hatzalah Garages"
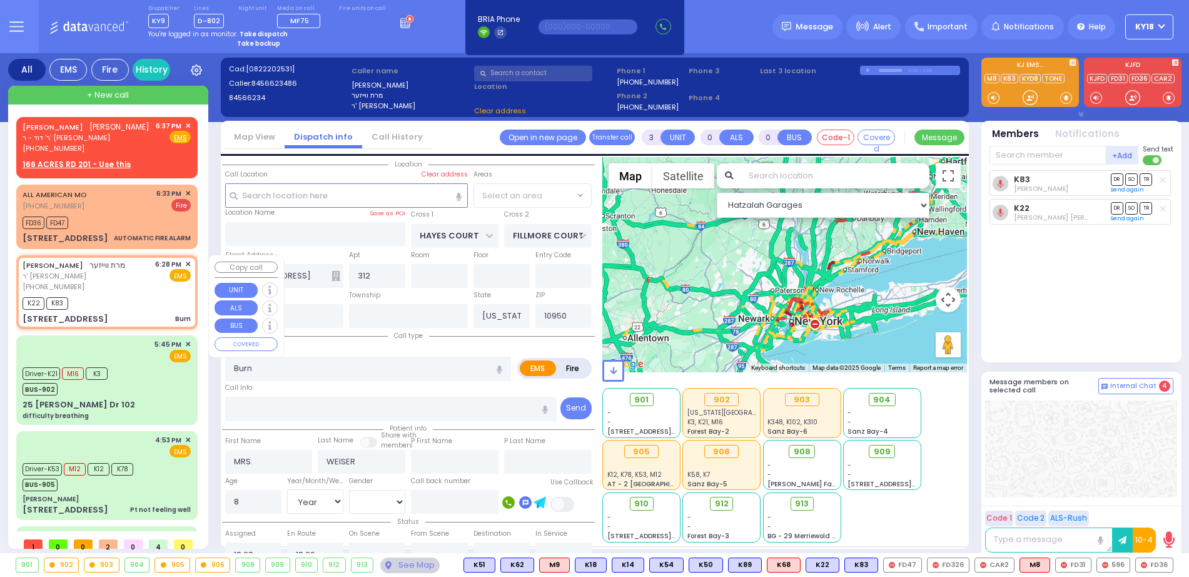
select select "SECTION 3"
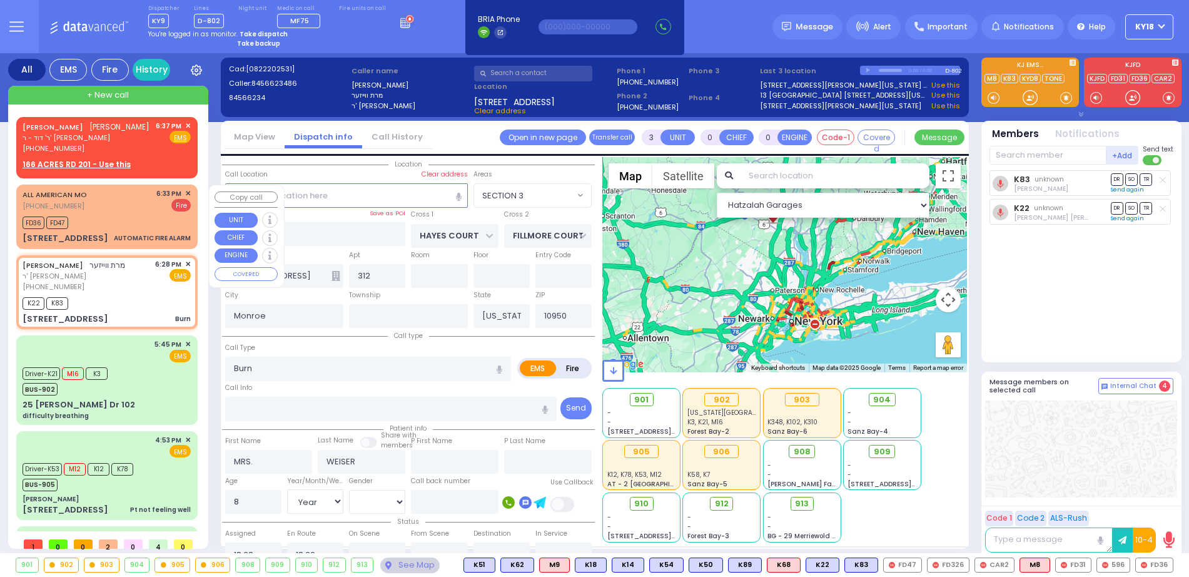
click at [93, 227] on div "FD36 FD47" at bounding box center [107, 221] width 168 height 16
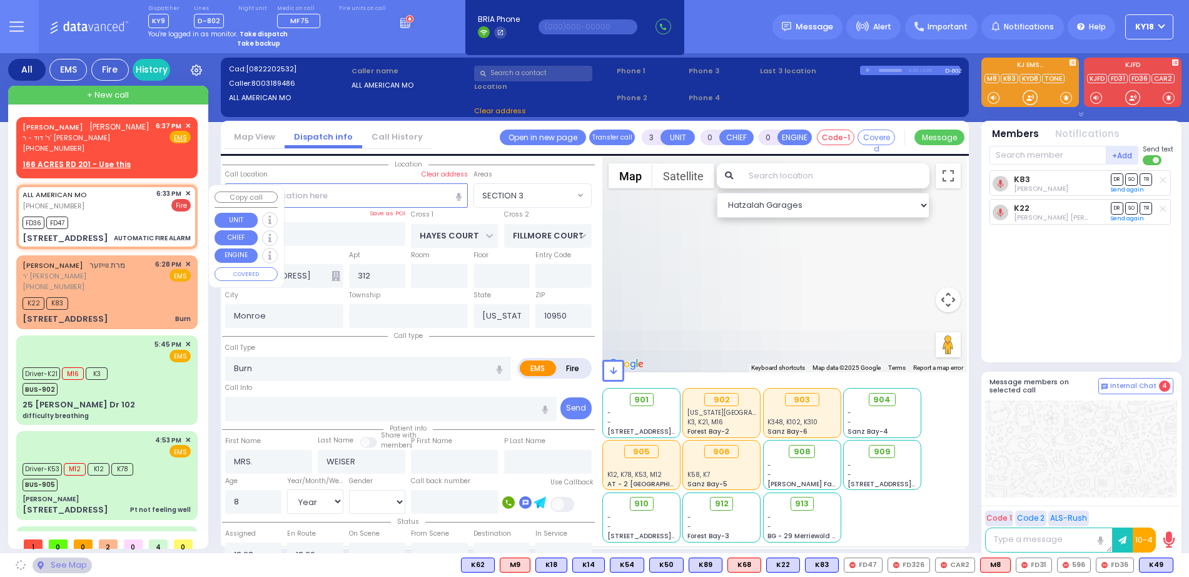
type input "1"
select select
type input "AUTOMATIC FIRE ALARM"
radio input "false"
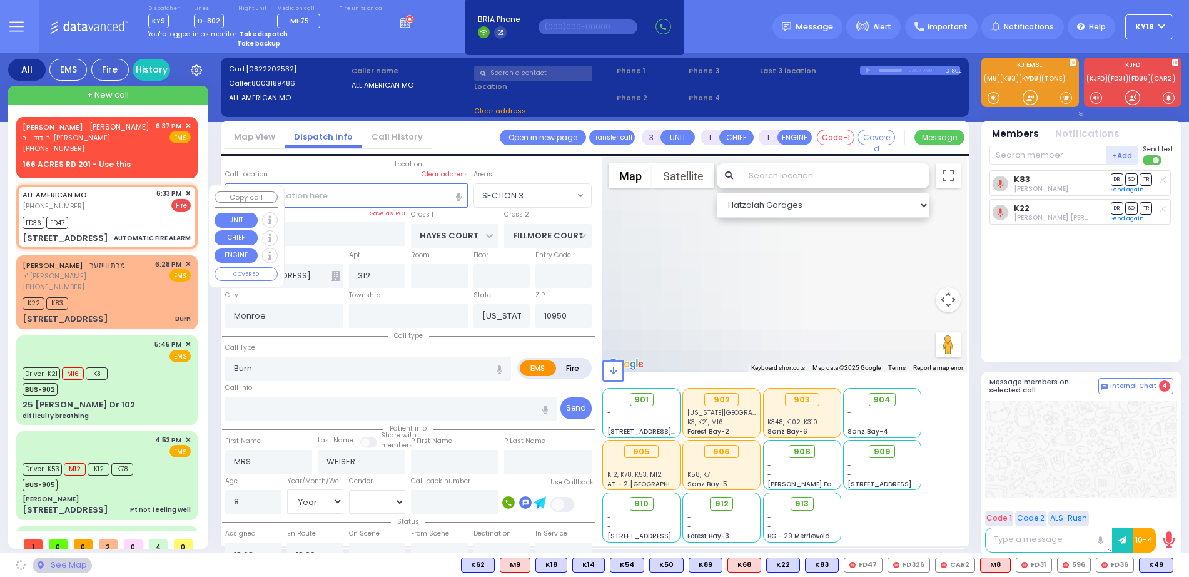
radio input "true"
type input "zone 31"
select select
type input "18:33"
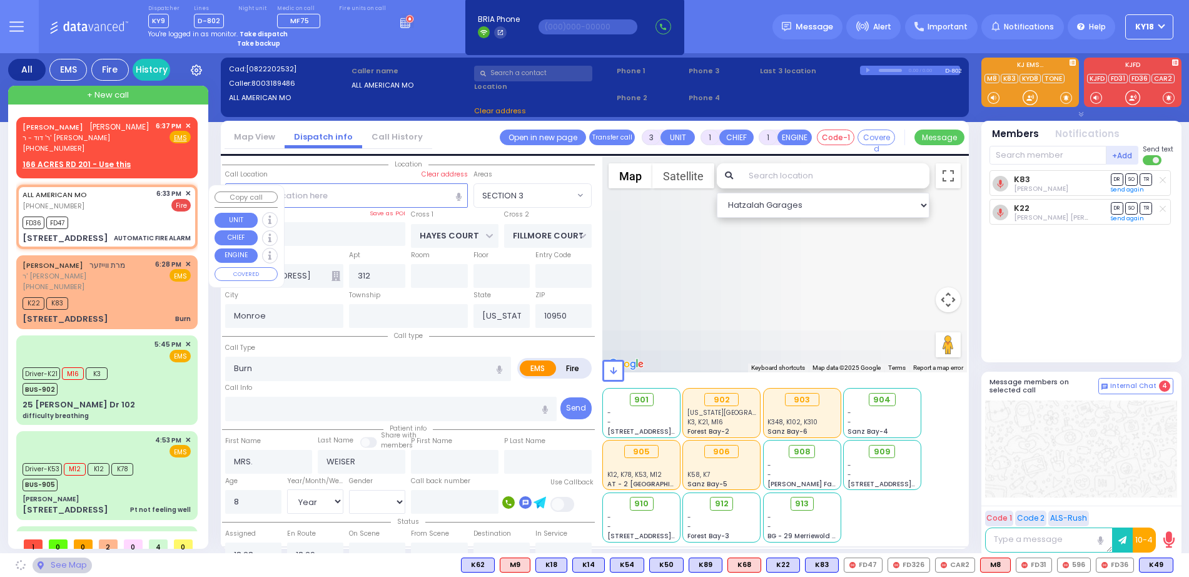
type input "18:35"
select select "Hatzalah Garages"
type input "KROLLA DR"
type input "MELITZ RD"
type input "166 Acres Road"
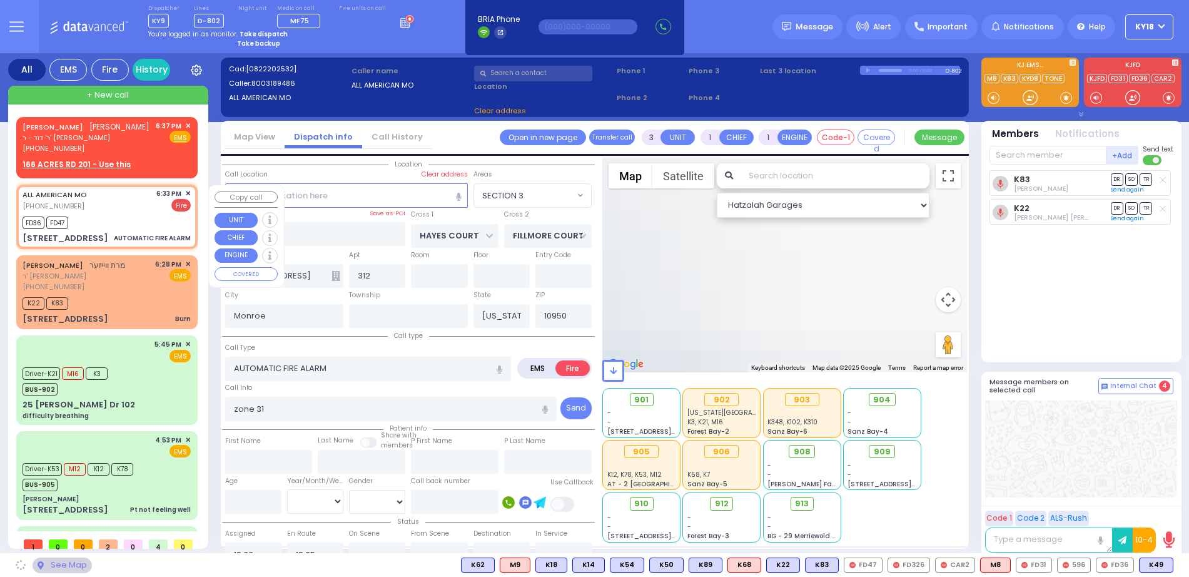
type input "011"
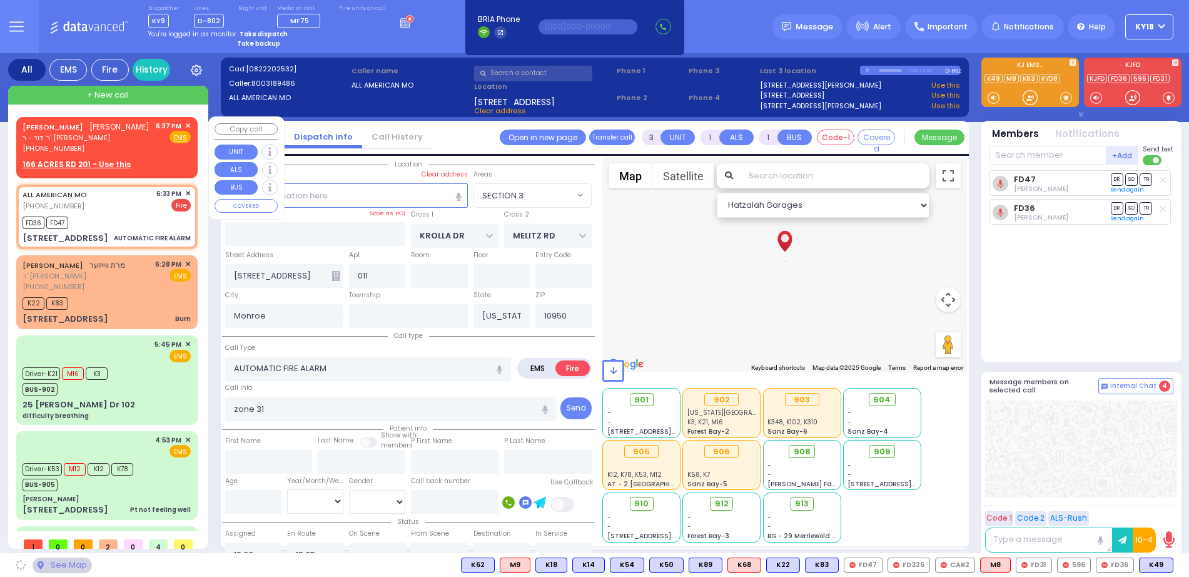
select select "SECTION 3"
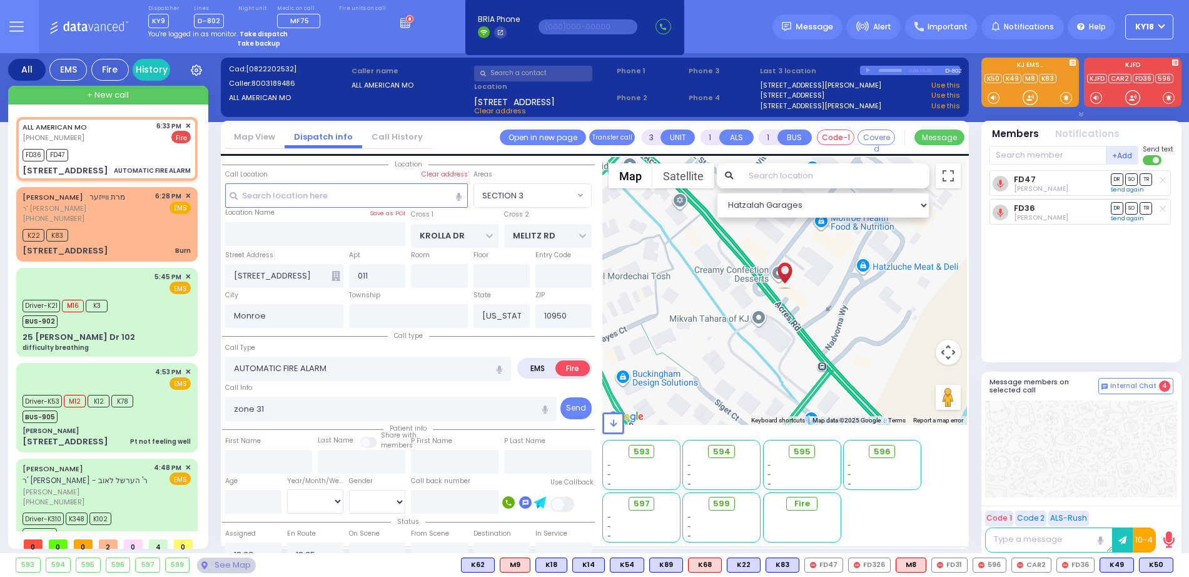
click at [719, 49] on div "Dispatcher KY9 shift has started. Are you ? Lines D-802" at bounding box center [594, 26] width 1189 height 53
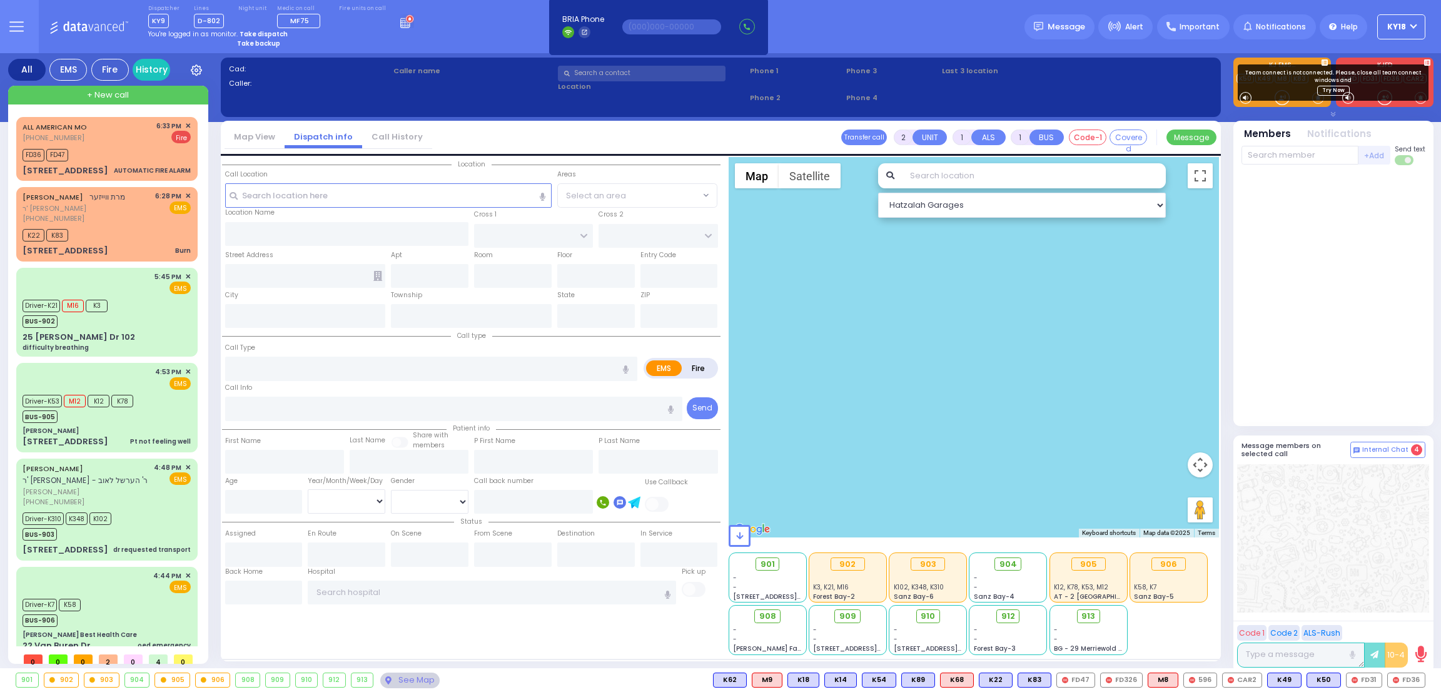
click at [490, 66] on label "Caller name" at bounding box center [473, 71] width 161 height 11
click at [1288, 98] on div at bounding box center [1282, 97] width 13 height 13
click at [1356, 345] on div at bounding box center [1334, 295] width 184 height 251
